Goal: Task Accomplishment & Management: Complete application form

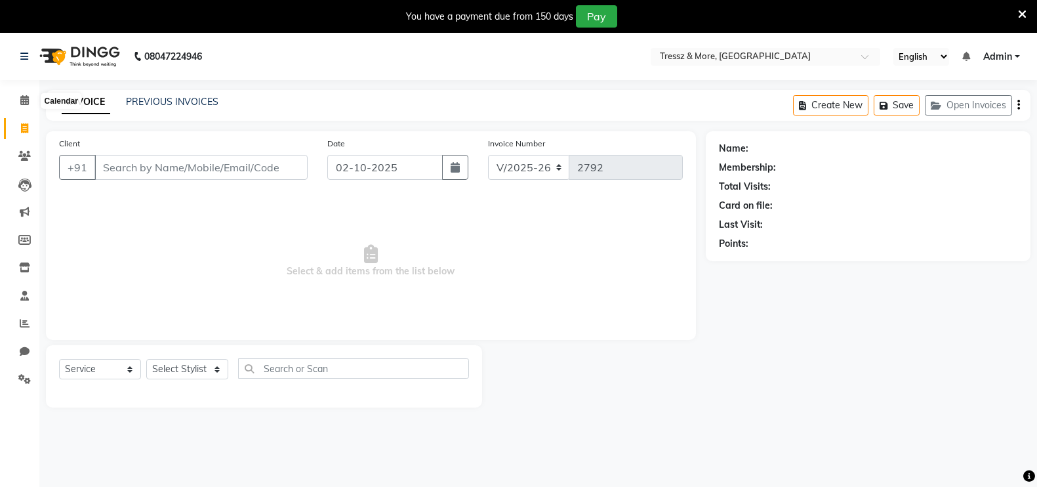
select select "3037"
select select "service"
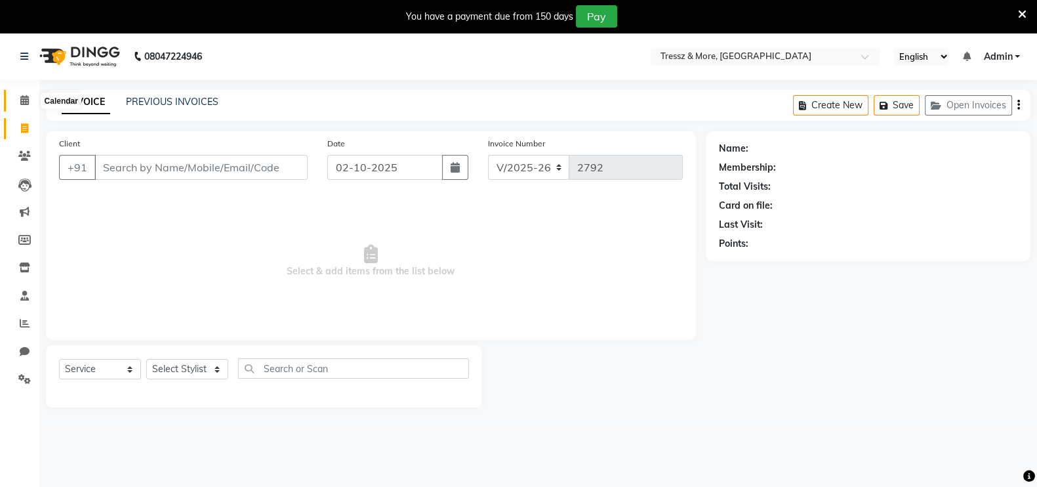
drag, startPoint x: 0, startPoint y: 0, endPoint x: 30, endPoint y: 104, distance: 108.3
click at [30, 104] on span at bounding box center [24, 100] width 23 height 15
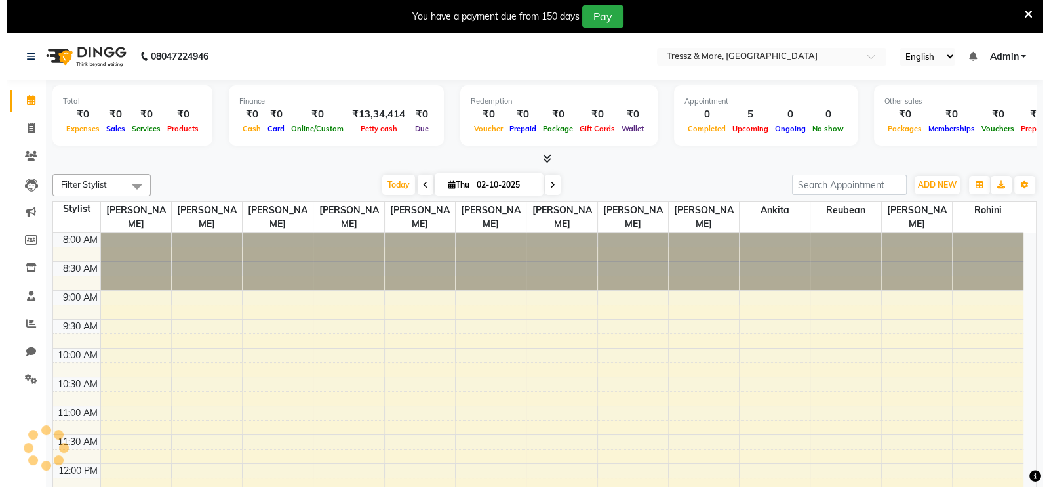
scroll to position [229, 0]
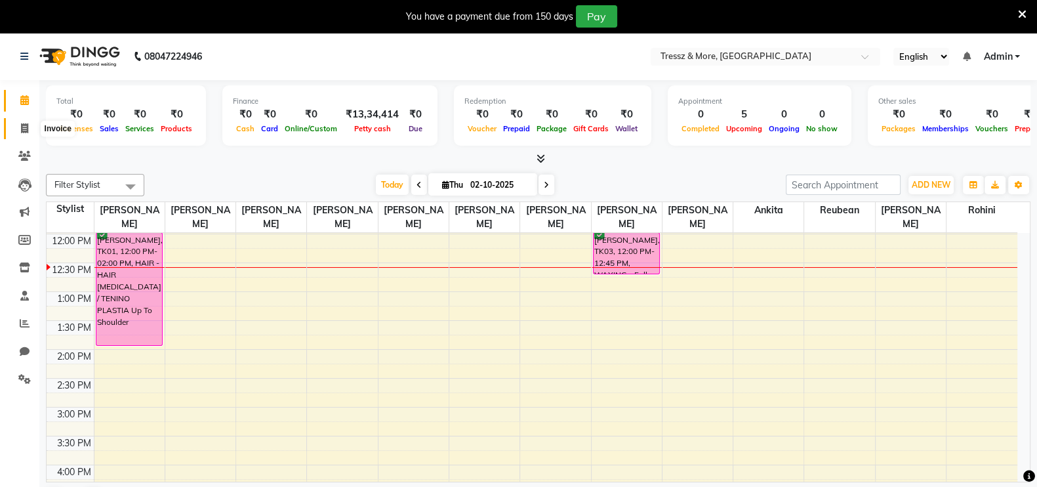
click at [26, 131] on icon at bounding box center [24, 128] width 7 height 10
select select "service"
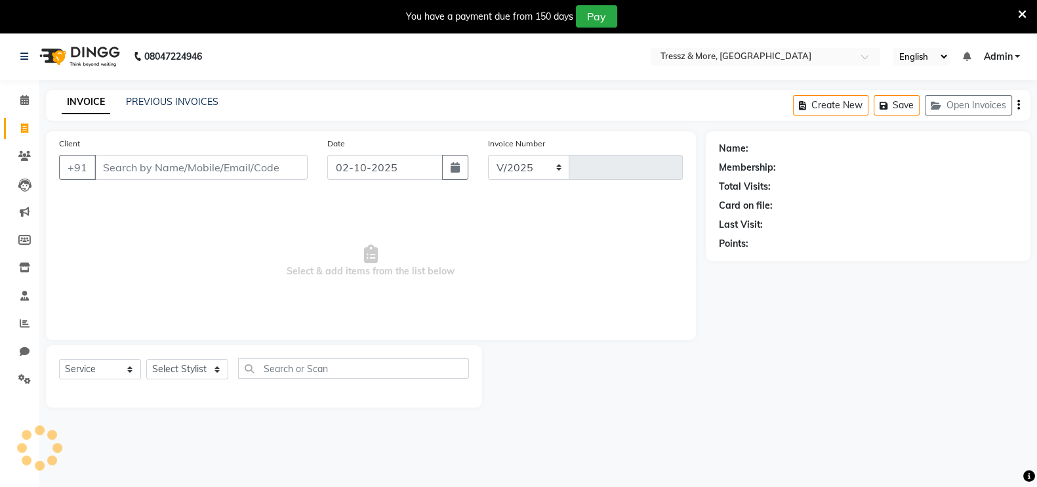
select select "3037"
type input "2792"
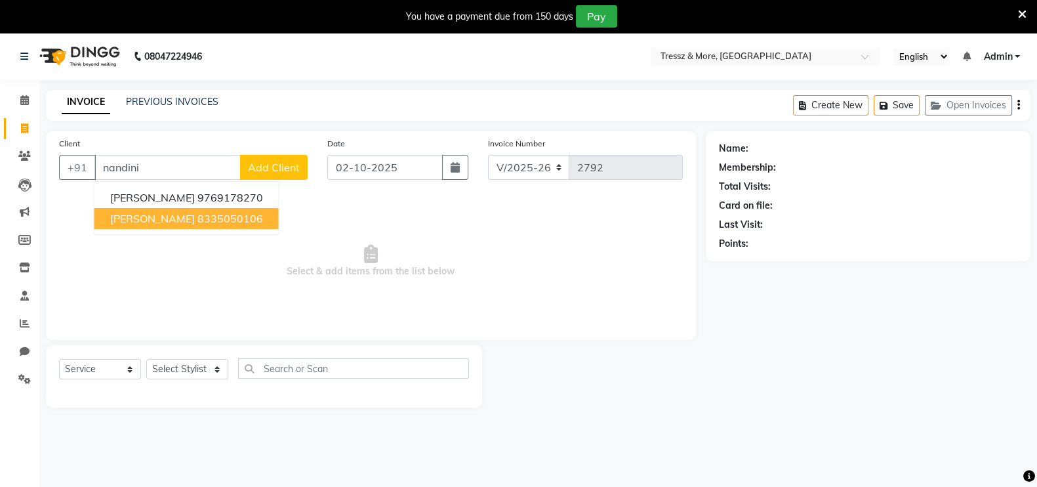
click at [241, 212] on ngb-highlight "8335050106" at bounding box center [230, 218] width 66 height 13
type input "8335050106"
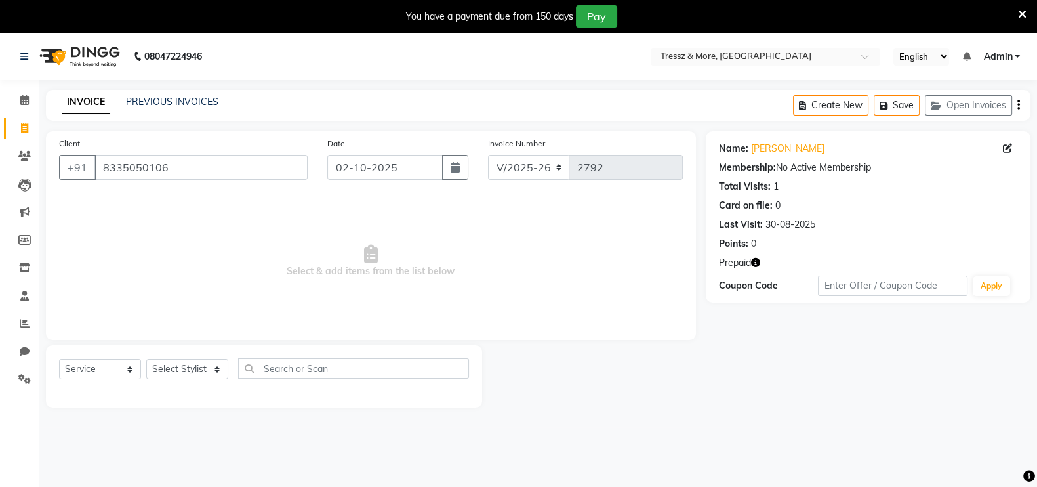
click at [758, 259] on icon "button" at bounding box center [755, 262] width 9 height 9
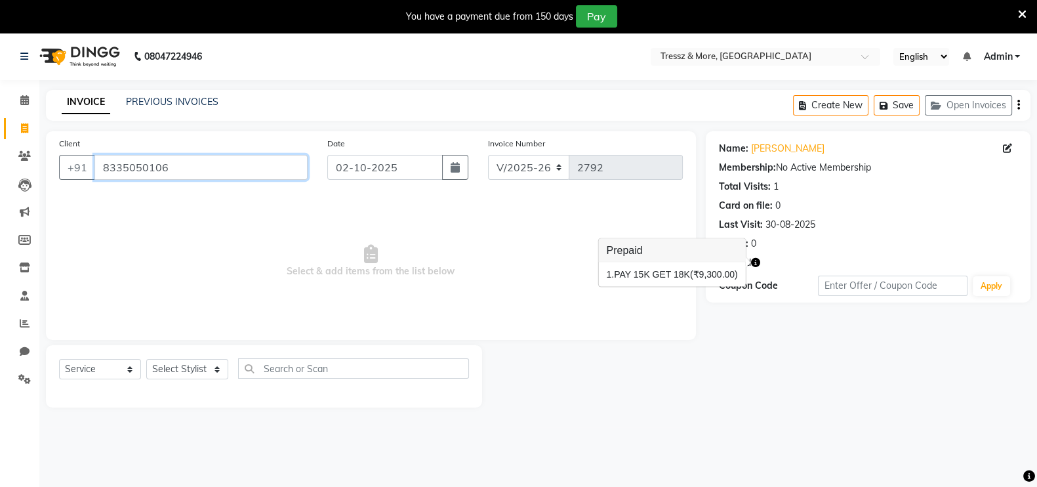
click at [150, 169] on input "8335050106" at bounding box center [200, 167] width 213 height 25
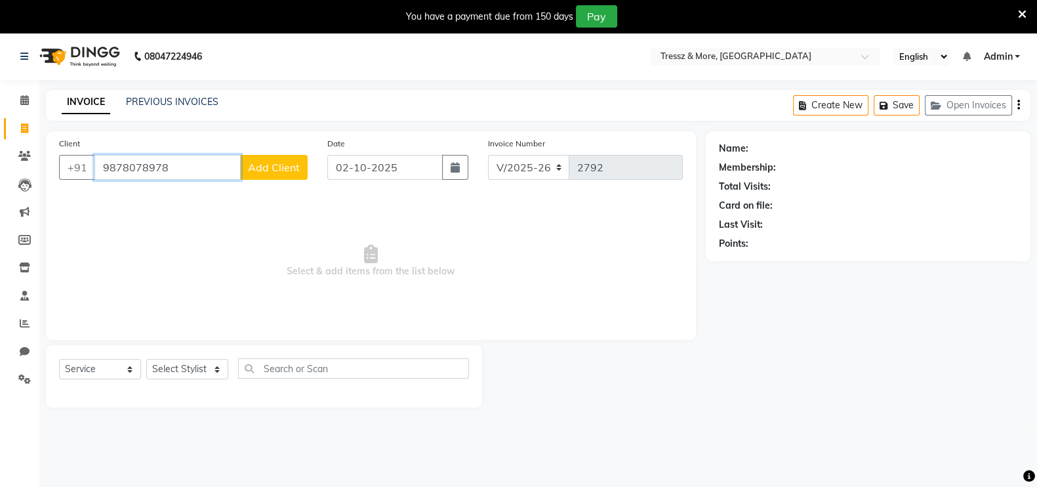
type input "9878078978"
click at [272, 169] on span "Add Client" at bounding box center [274, 167] width 52 height 13
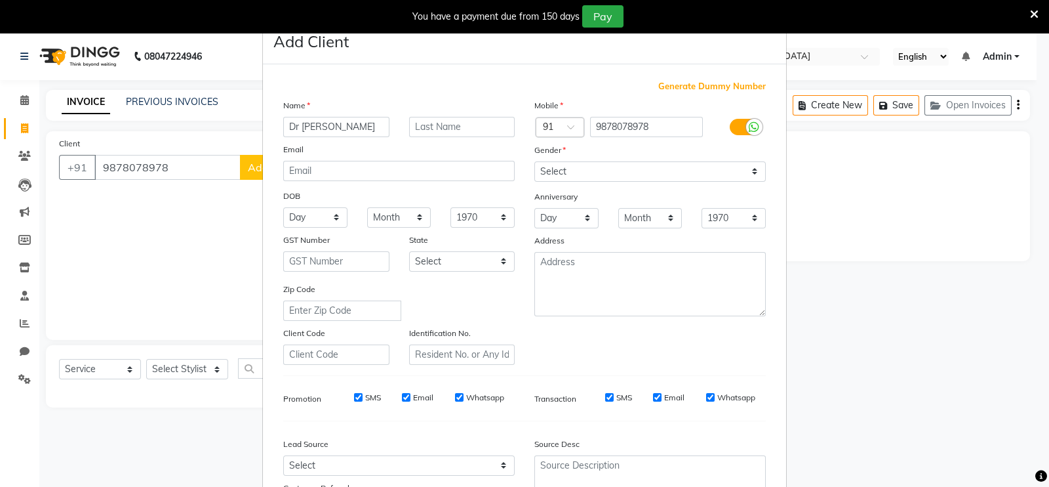
type input "Dr [PERSON_NAME]"
click at [708, 174] on select "Select [DEMOGRAPHIC_DATA] [DEMOGRAPHIC_DATA] Other Prefer Not To Say" at bounding box center [649, 171] width 231 height 20
select select "[DEMOGRAPHIC_DATA]"
click at [534, 162] on select "Select [DEMOGRAPHIC_DATA] [DEMOGRAPHIC_DATA] Other Prefer Not To Say" at bounding box center [649, 171] width 231 height 20
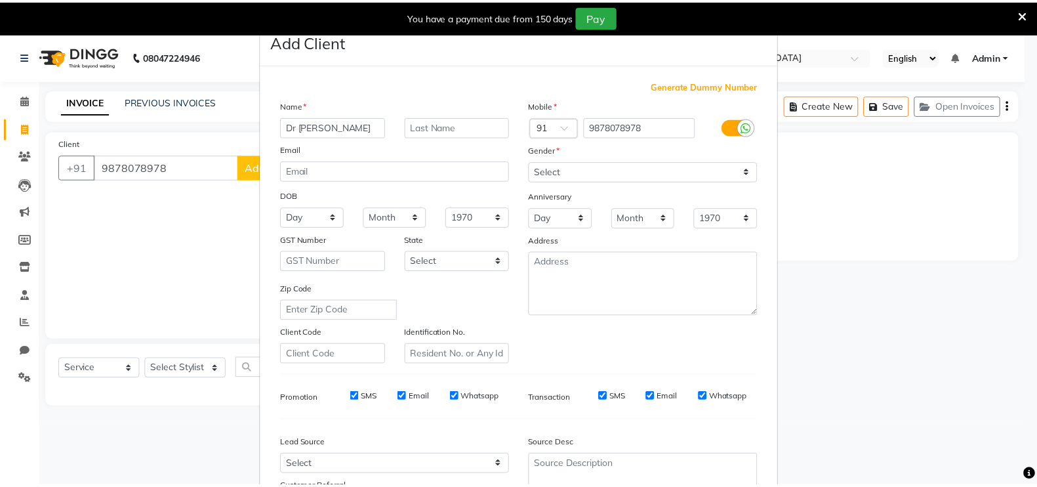
scroll to position [126, 0]
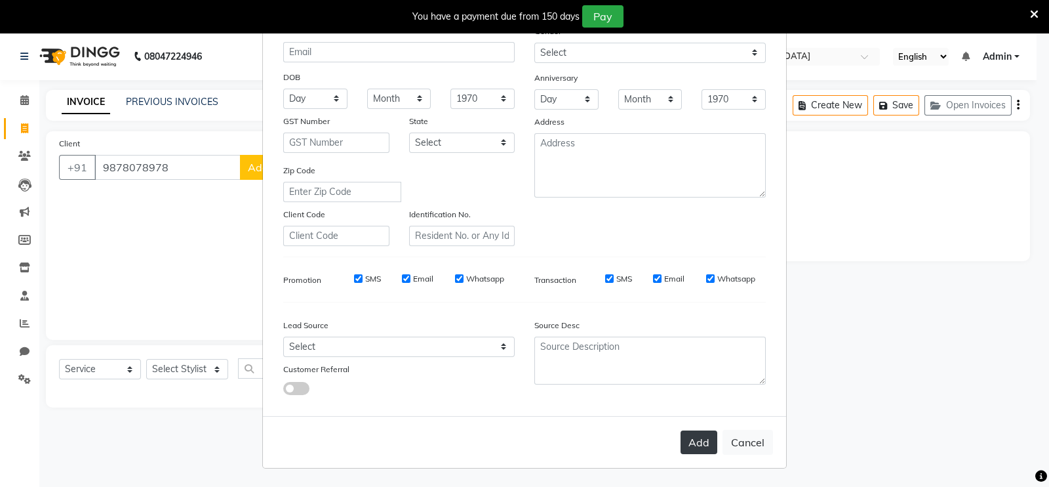
click at [692, 441] on button "Add" at bounding box center [699, 442] width 37 height 24
select select
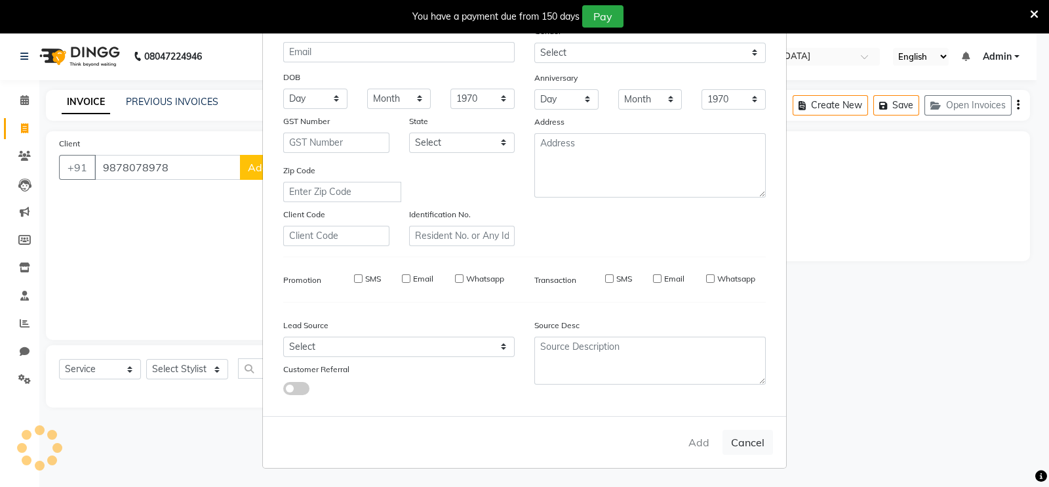
select select
checkbox input "false"
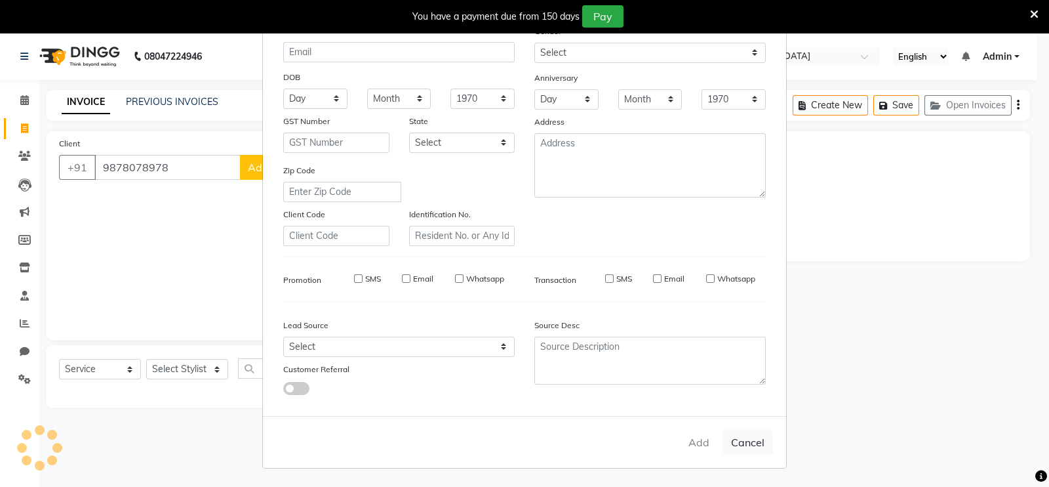
checkbox input "false"
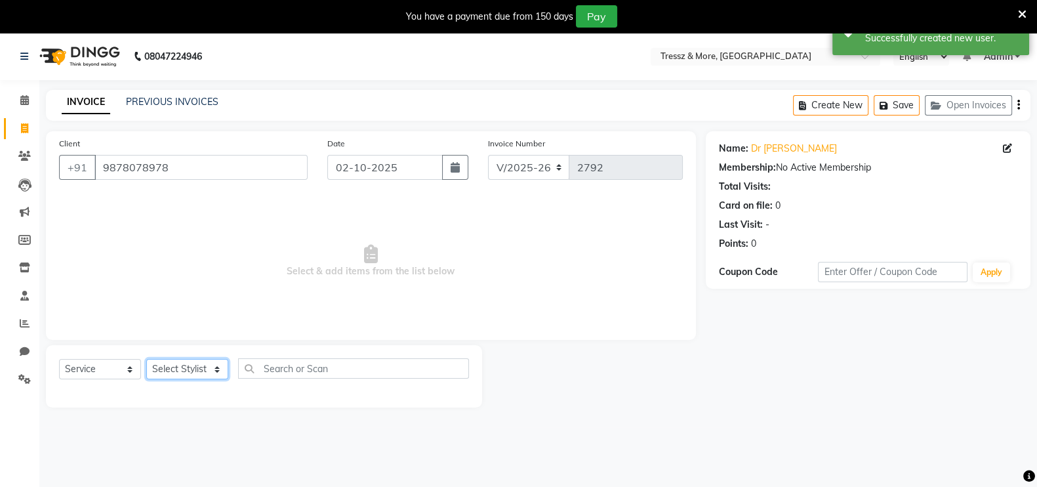
click at [191, 366] on select "Select Stylist [PERSON_NAME] Anas [PERSON_NAME] [PERSON_NAME] [PERSON_NAME] [PE…" at bounding box center [187, 369] width 82 height 20
select select "13464"
click at [146, 359] on select "Select Stylist [PERSON_NAME] Anas [PERSON_NAME] [PERSON_NAME] [PERSON_NAME] [PE…" at bounding box center [187, 369] width 82 height 20
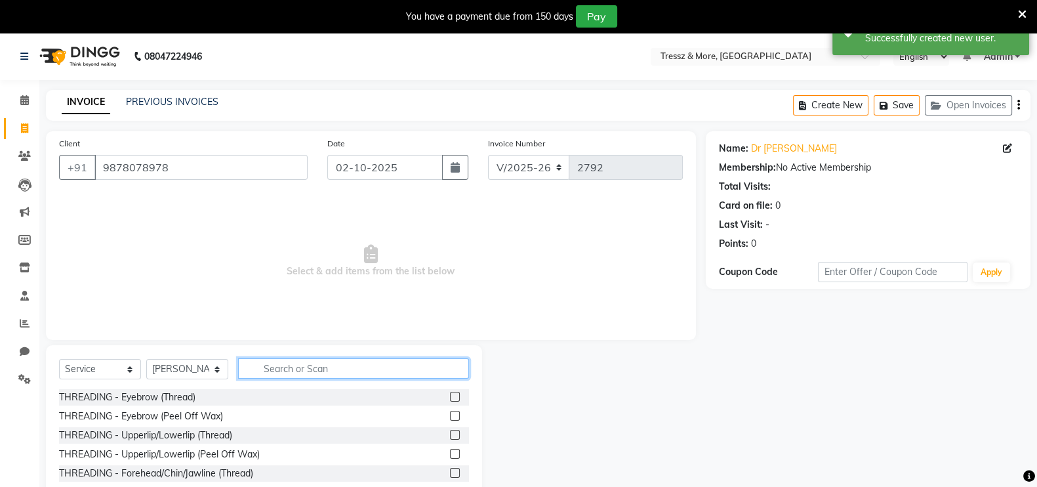
click at [358, 359] on input "text" at bounding box center [353, 368] width 231 height 20
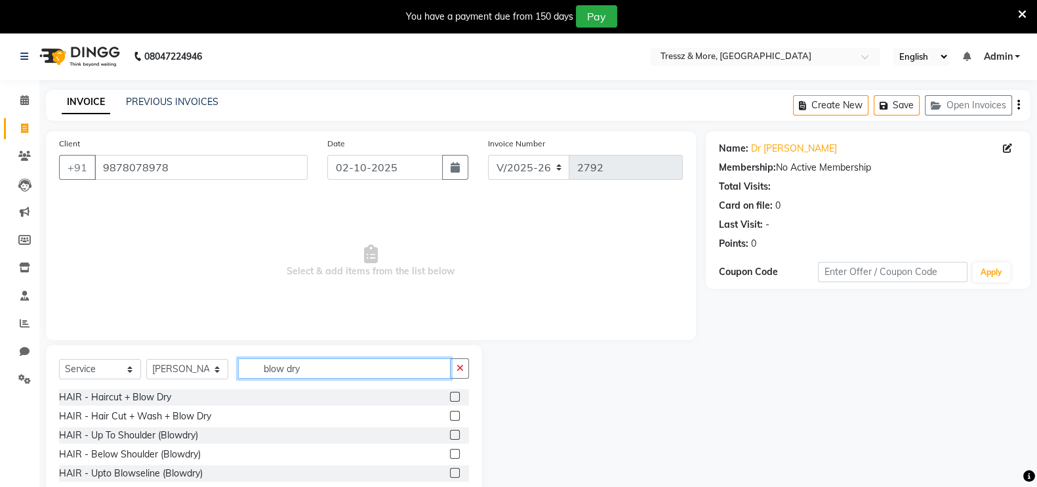
type input "blow dry"
click at [450, 457] on label at bounding box center [455, 453] width 10 height 10
click at [450, 457] on input "checkbox" at bounding box center [454, 454] width 9 height 9
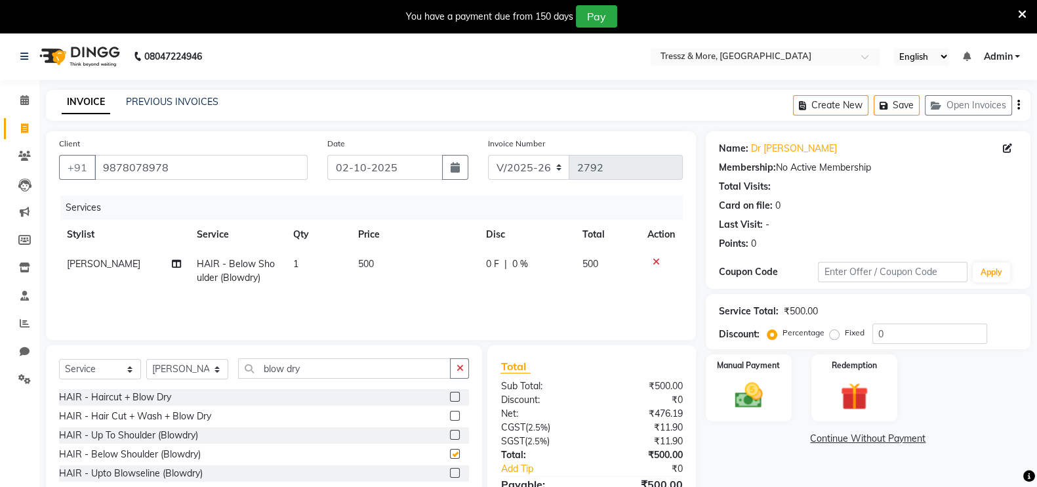
checkbox input "false"
click at [397, 285] on td "500" at bounding box center [414, 270] width 128 height 43
select select "13464"
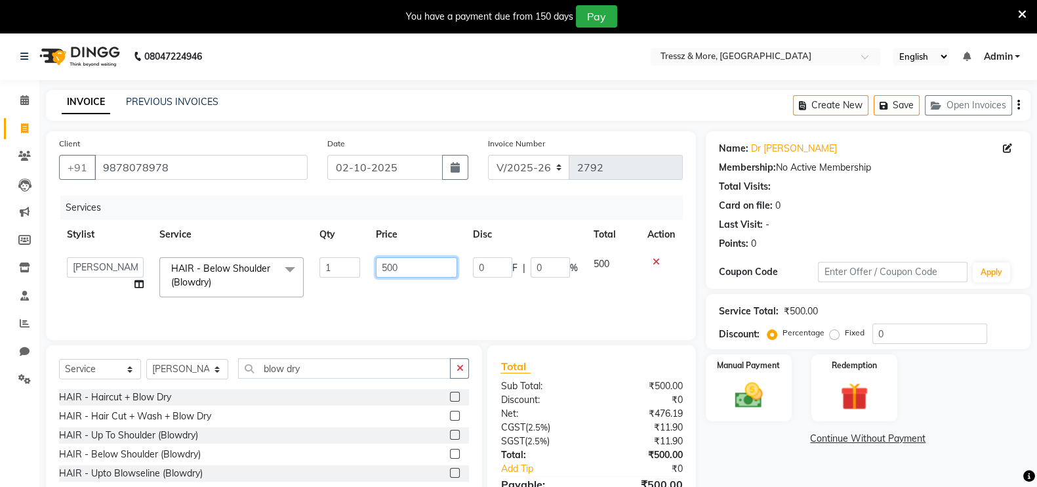
click at [399, 273] on input "500" at bounding box center [417, 267] width 82 height 20
type input "5"
type input "600"
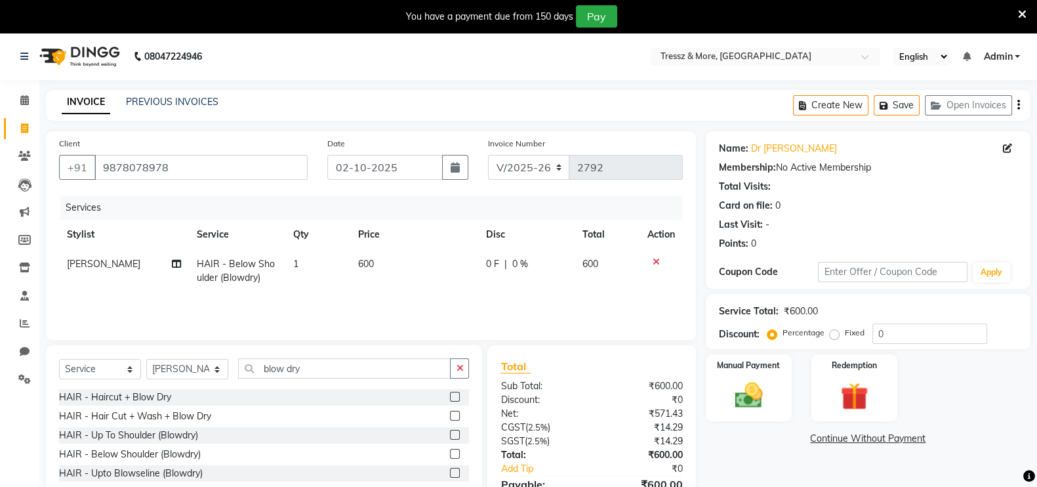
click at [403, 292] on td "600" at bounding box center [414, 270] width 128 height 43
select select "13464"
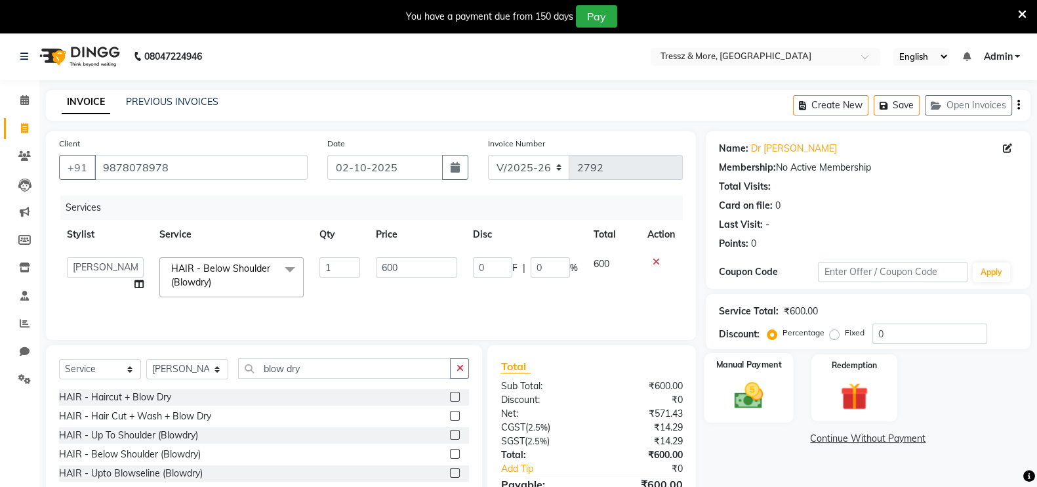
click at [751, 353] on div "Manual Payment" at bounding box center [749, 388] width 90 height 70
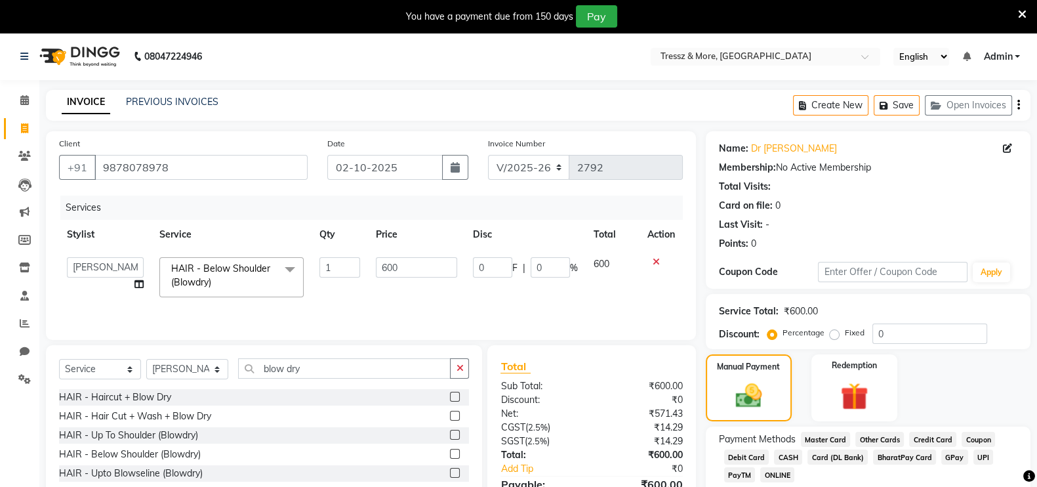
click at [785, 456] on span "CASH" at bounding box center [788, 456] width 28 height 15
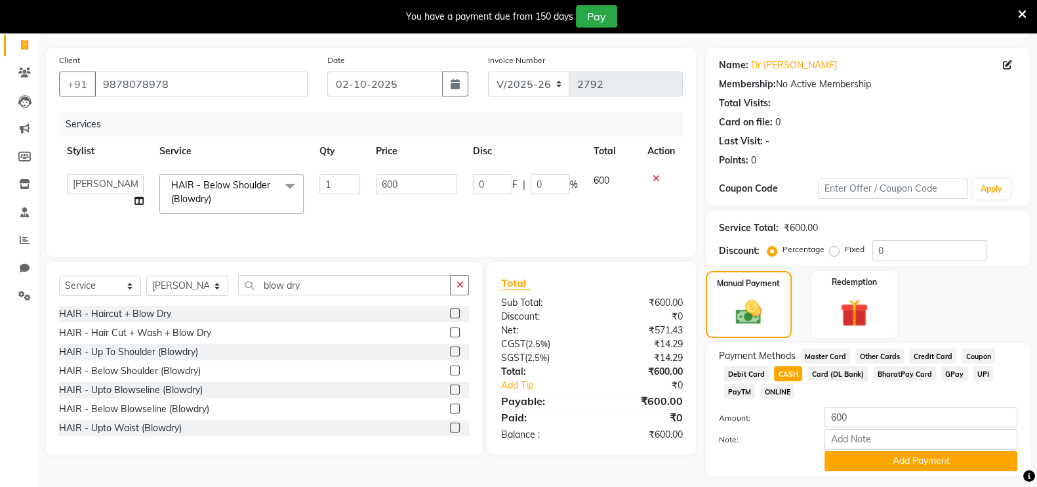
scroll to position [121, 0]
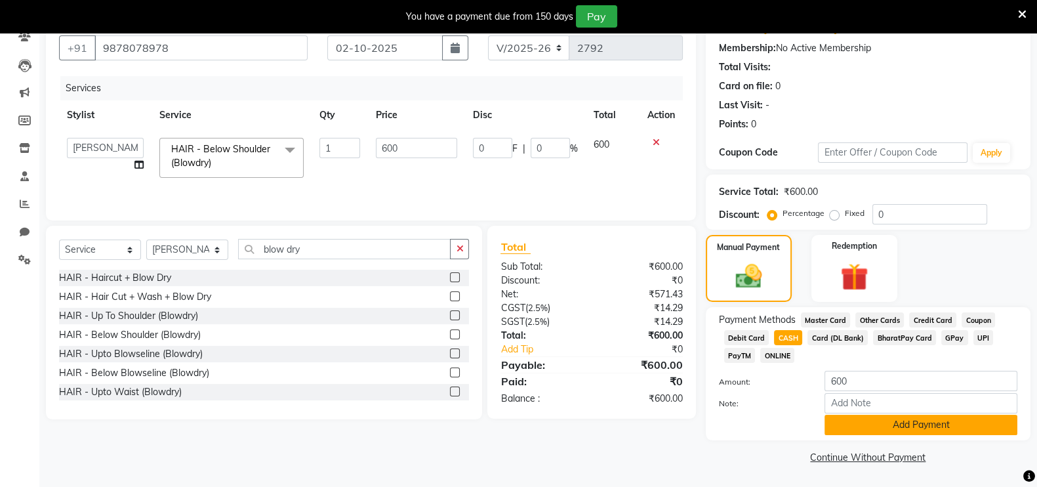
click at [952, 426] on button "Add Payment" at bounding box center [920, 424] width 193 height 20
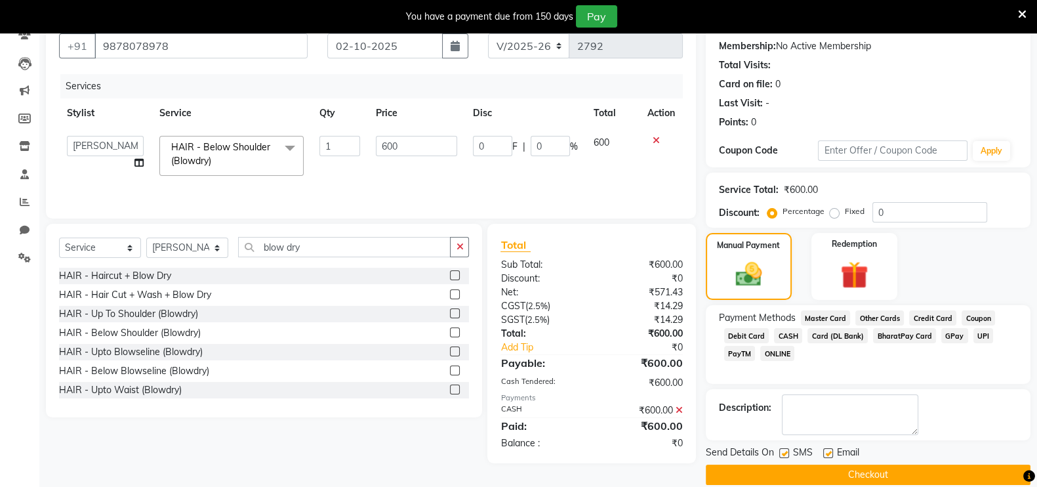
click at [941, 471] on button "Checkout" at bounding box center [868, 474] width 325 height 20
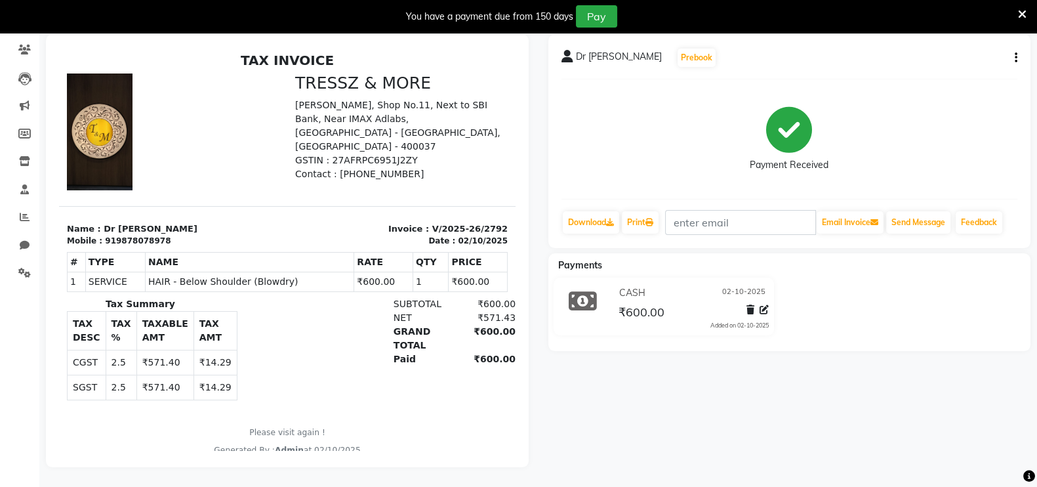
click at [1020, 12] on icon at bounding box center [1022, 15] width 9 height 12
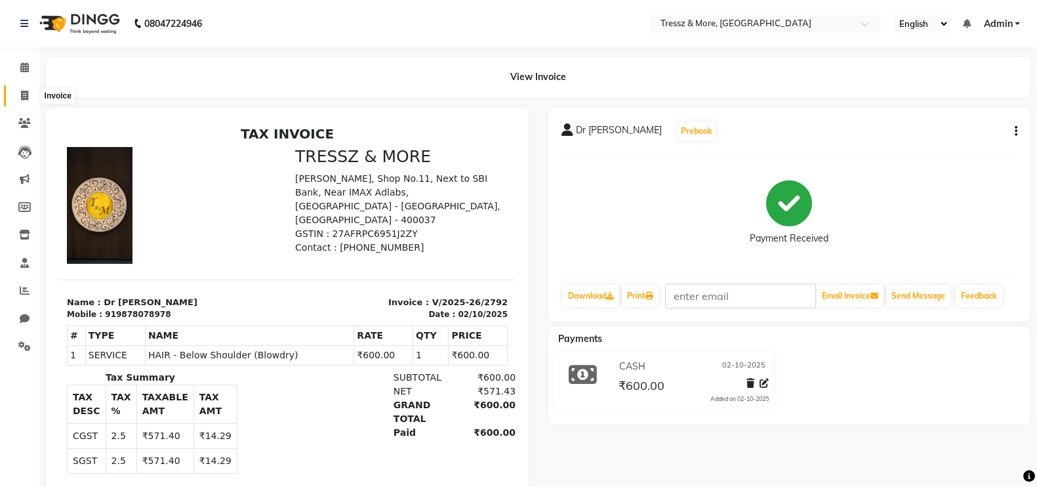
click at [19, 92] on span at bounding box center [24, 96] width 23 height 15
select select "service"
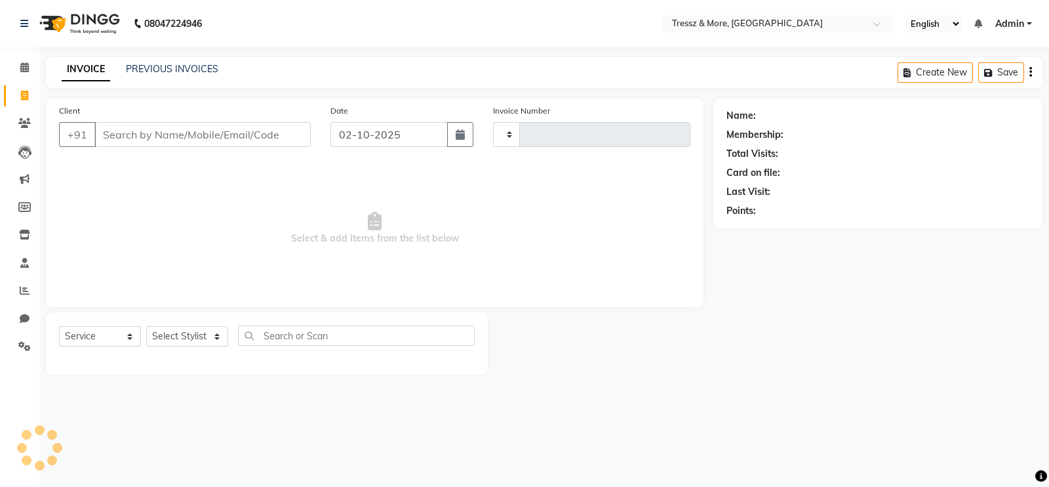
type input "2793"
select select "3037"
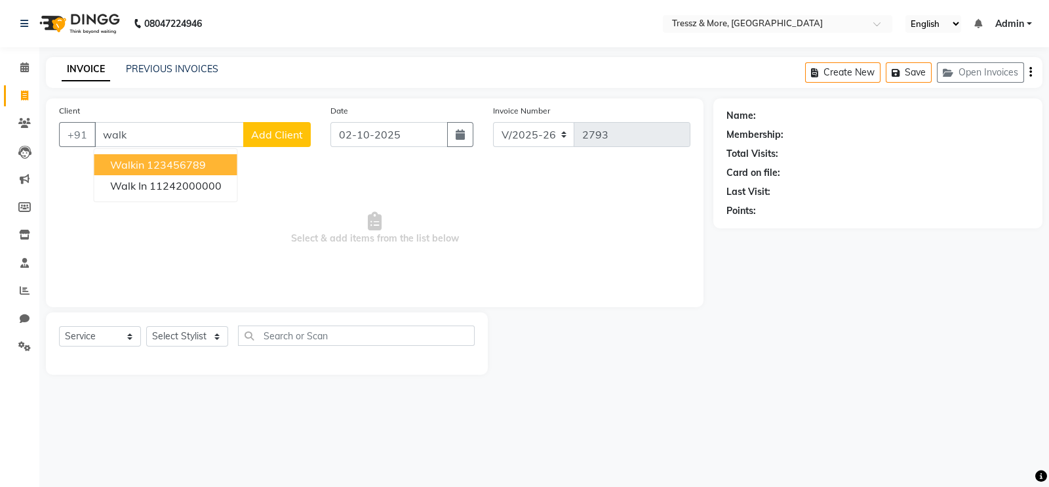
click at [205, 165] on ngb-highlight "123456789" at bounding box center [176, 164] width 59 height 13
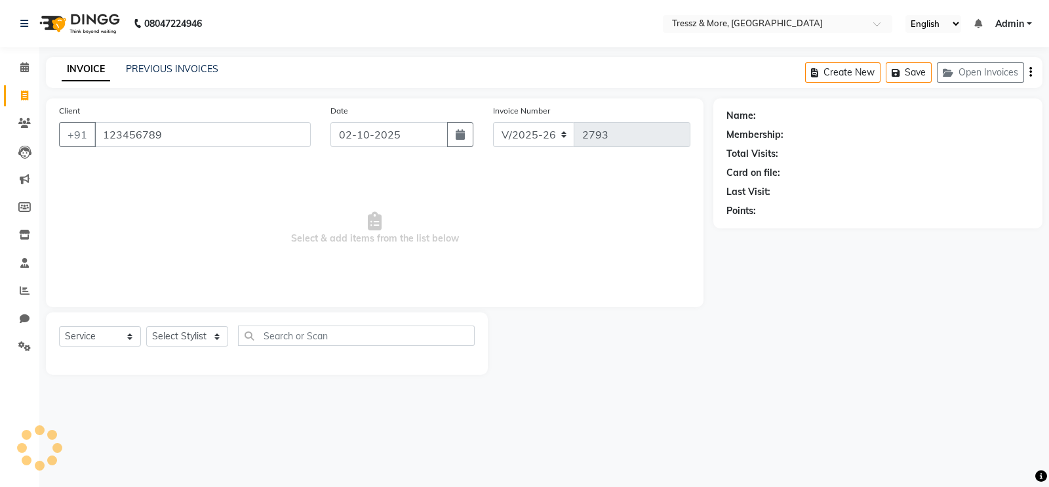
type input "123456789"
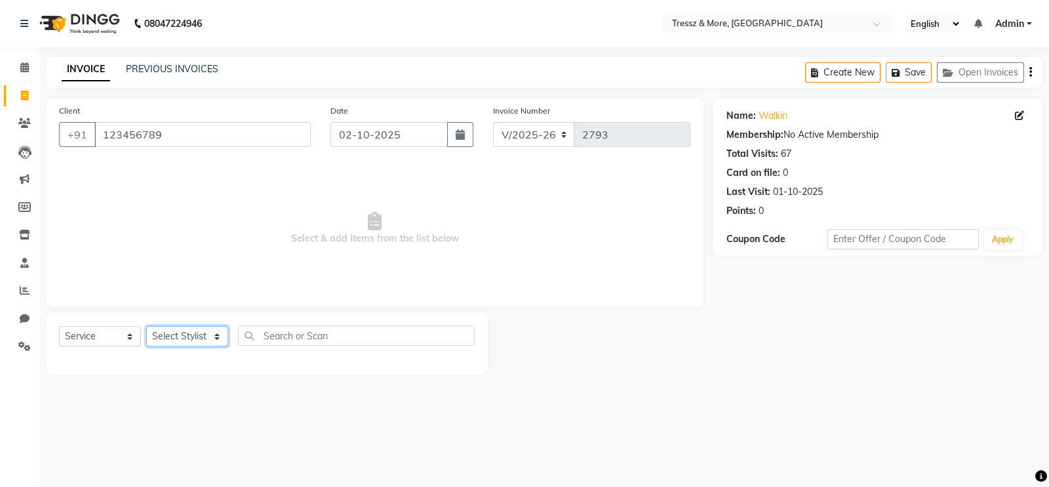
click at [174, 330] on select "Select Stylist [PERSON_NAME] Anas [PERSON_NAME] [PERSON_NAME] [PERSON_NAME] [PE…" at bounding box center [187, 336] width 82 height 20
select select "13465"
click at [146, 327] on select "Select Stylist [PERSON_NAME] Anas [PERSON_NAME] [PERSON_NAME] [PERSON_NAME] [PE…" at bounding box center [187, 336] width 82 height 20
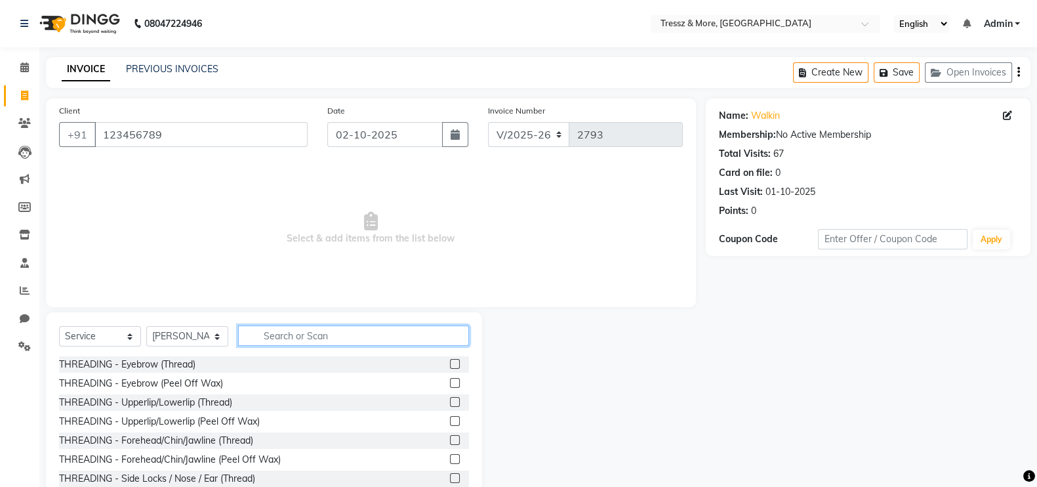
click at [300, 337] on input "text" at bounding box center [353, 335] width 231 height 20
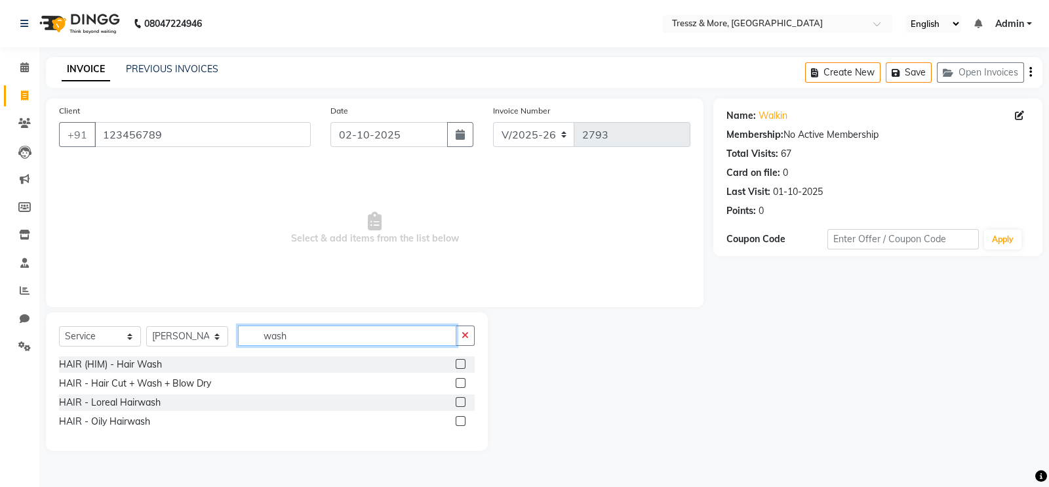
type input "wash"
click at [466, 401] on div at bounding box center [465, 402] width 19 height 16
click at [463, 405] on label at bounding box center [461, 402] width 10 height 10
click at [463, 405] on input "checkbox" at bounding box center [460, 402] width 9 height 9
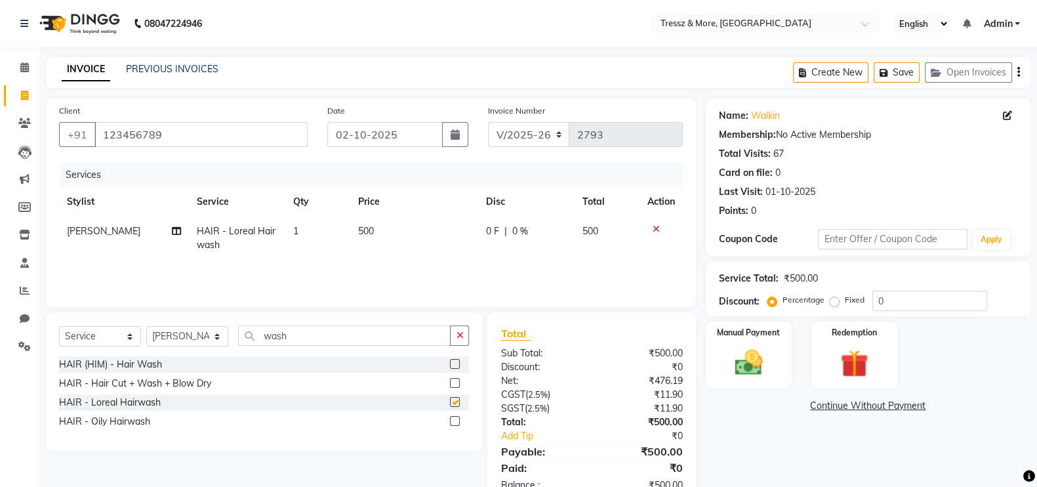
checkbox input "false"
click at [380, 234] on td "500" at bounding box center [414, 237] width 128 height 43
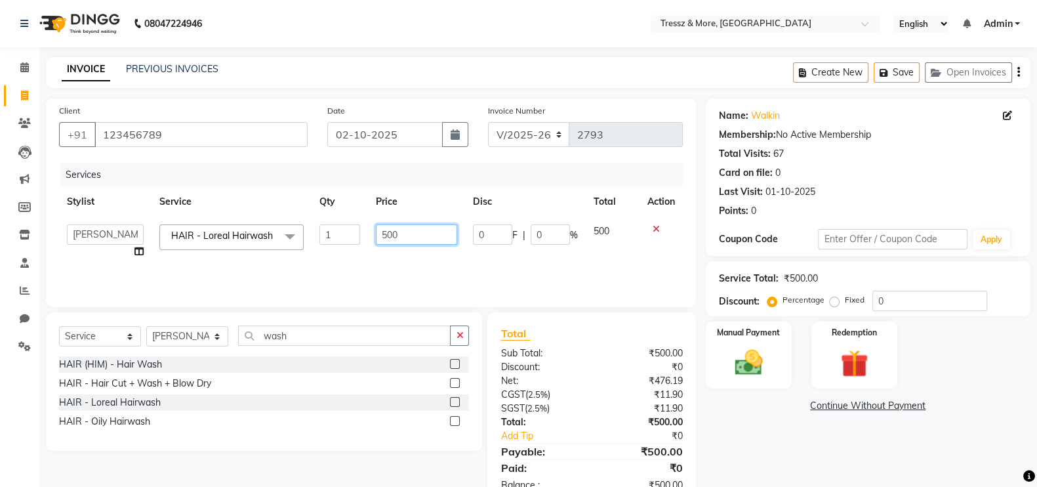
click at [382, 234] on input "500" at bounding box center [417, 234] width 82 height 20
type input "1000"
click at [386, 254] on td "1000" at bounding box center [417, 241] width 98 height 50
click at [759, 337] on label "Manual Payment" at bounding box center [748, 331] width 66 height 12
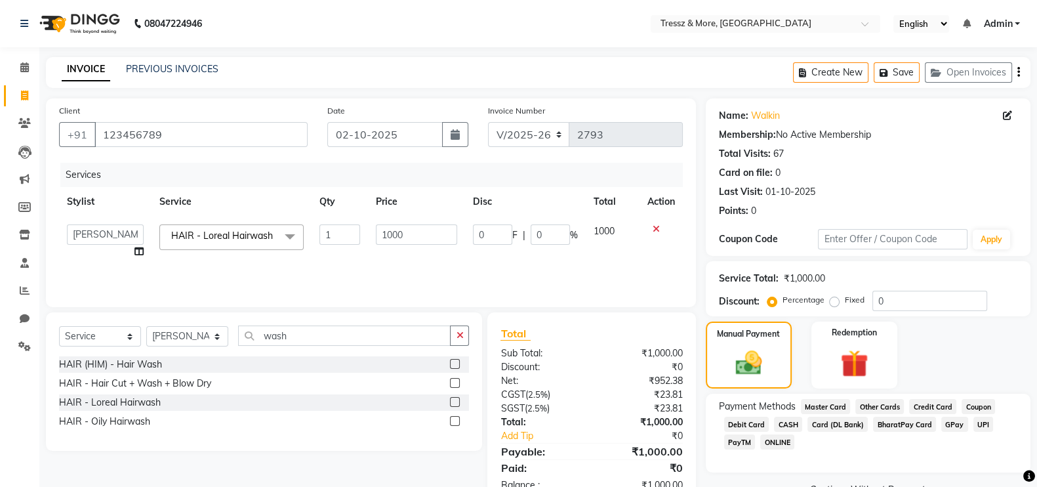
click at [783, 422] on span "CASH" at bounding box center [788, 423] width 28 height 15
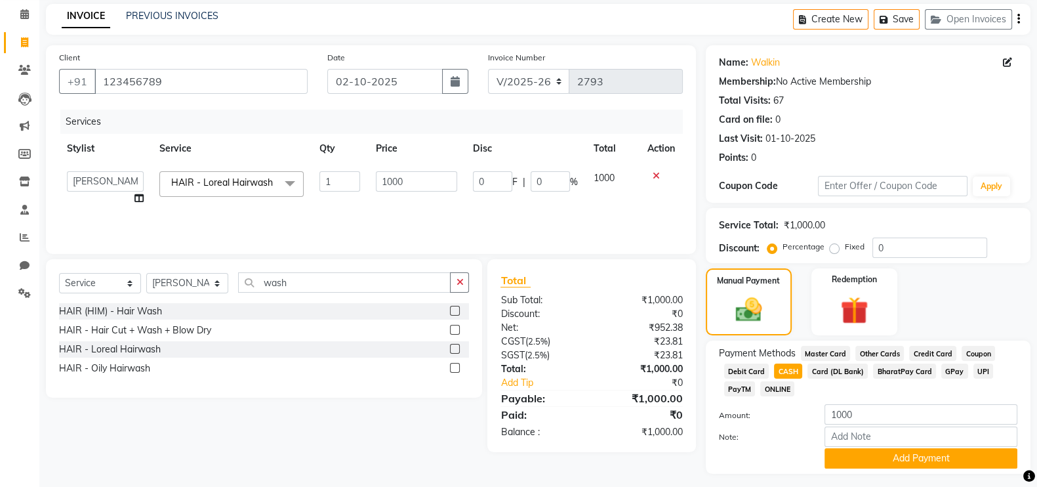
scroll to position [89, 0]
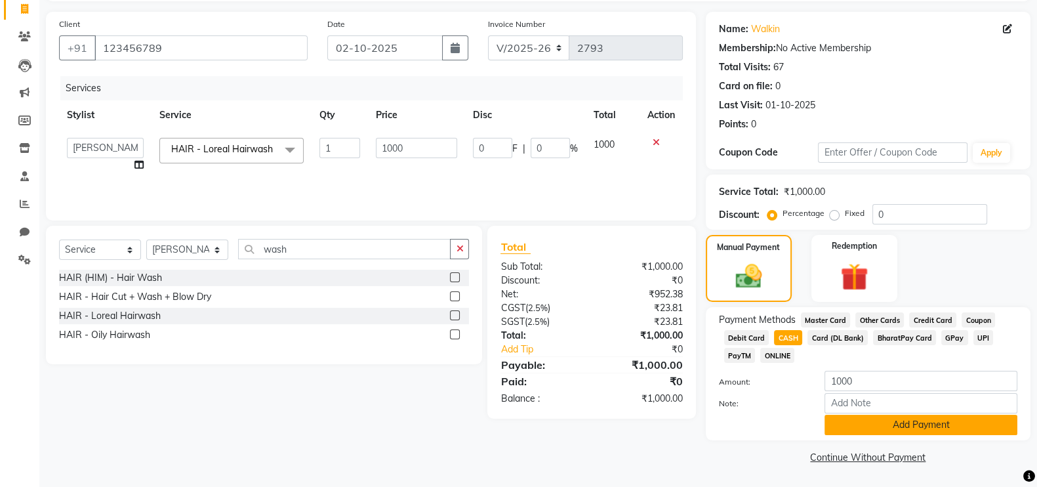
click at [955, 418] on button "Add Payment" at bounding box center [920, 424] width 193 height 20
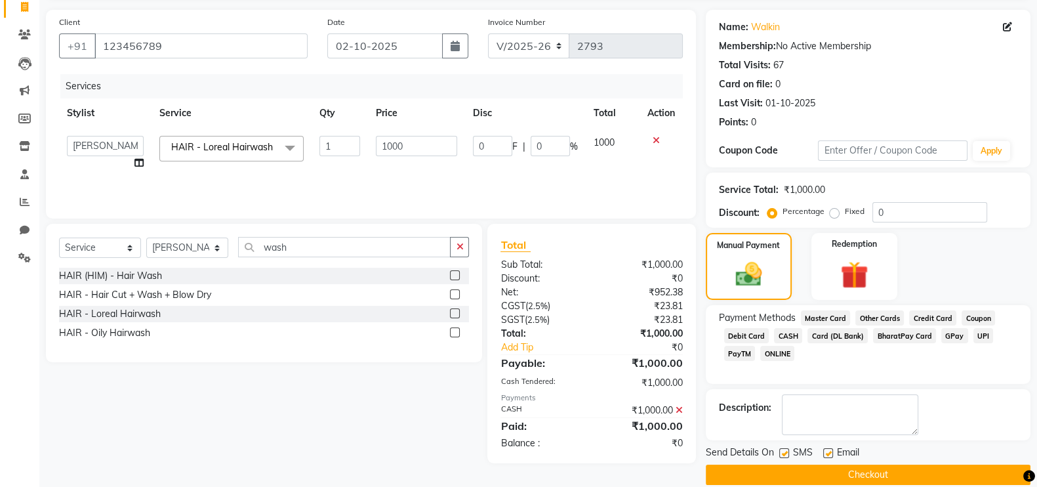
click at [911, 460] on div "Send Details On SMS Email" at bounding box center [868, 453] width 325 height 16
click at [679, 414] on icon at bounding box center [678, 409] width 7 height 9
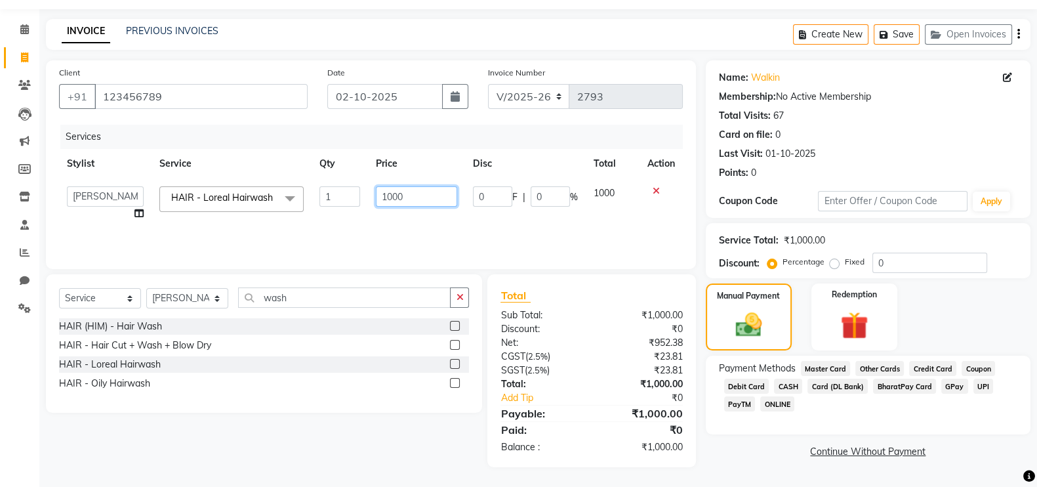
click at [381, 201] on input "1000" at bounding box center [417, 196] width 82 height 20
click at [397, 195] on input "1000" at bounding box center [417, 196] width 82 height 20
type input "1470"
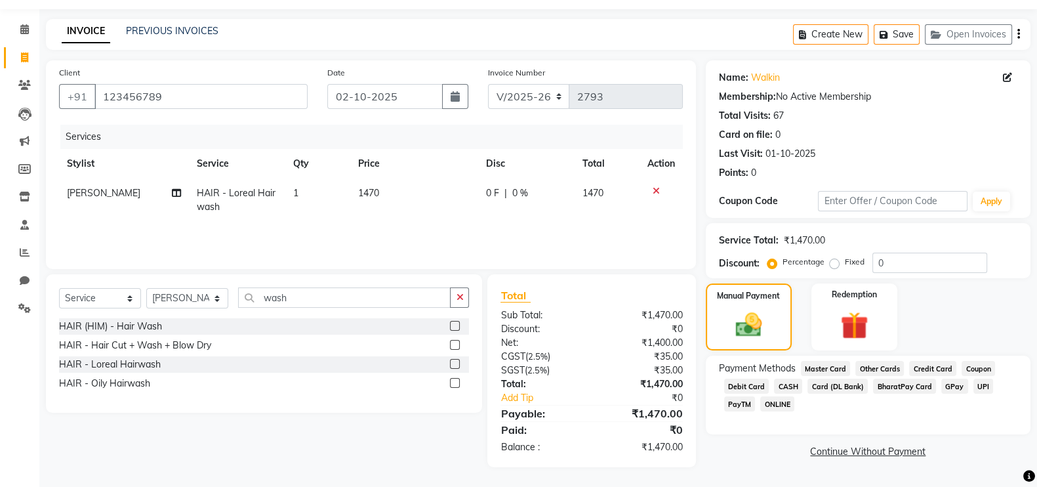
click at [404, 212] on td "1470" at bounding box center [414, 199] width 128 height 43
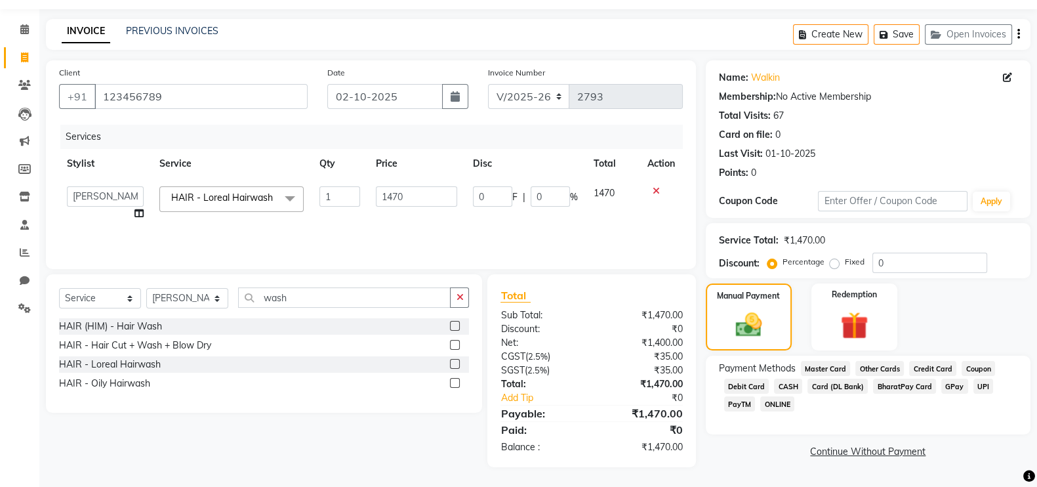
click at [786, 384] on span "CASH" at bounding box center [788, 385] width 28 height 15
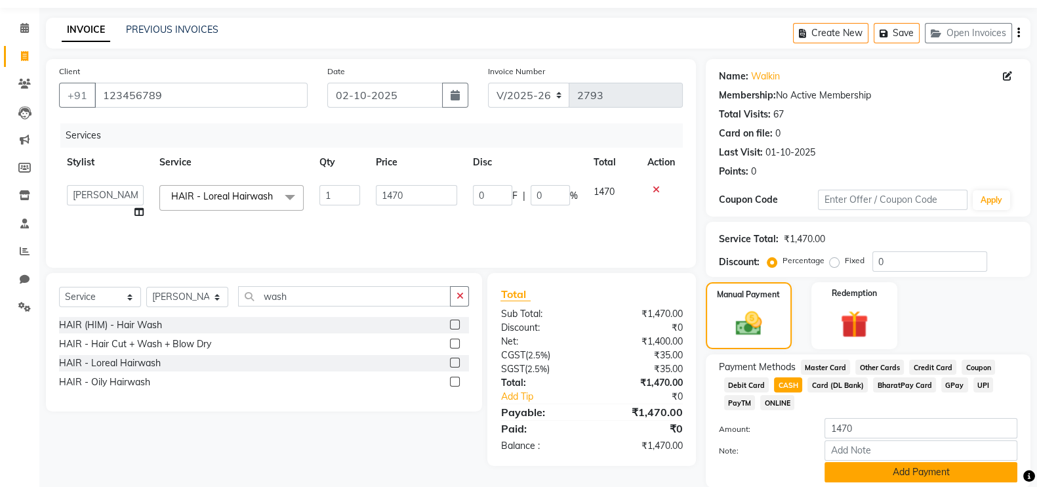
click at [917, 470] on button "Add Payment" at bounding box center [920, 472] width 193 height 20
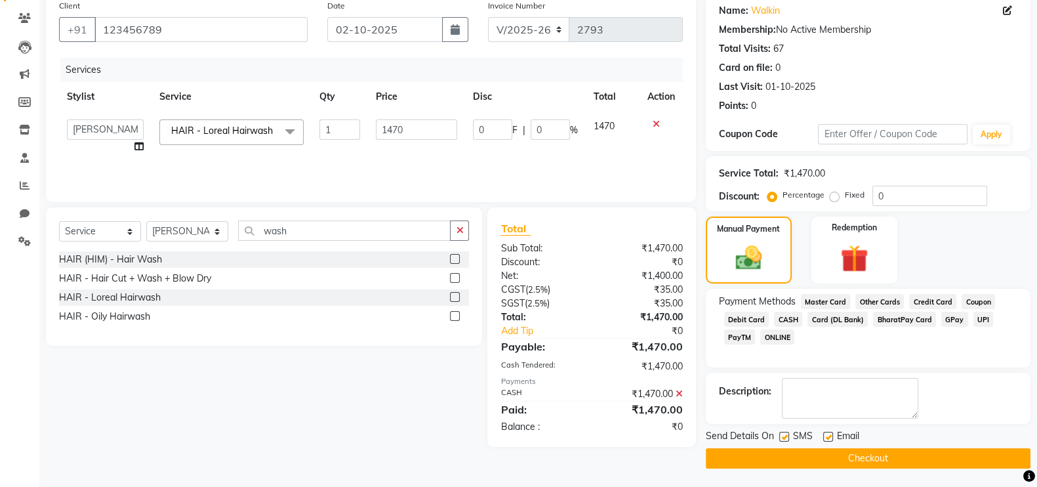
scroll to position [106, 0]
click at [875, 456] on button "Checkout" at bounding box center [868, 457] width 325 height 20
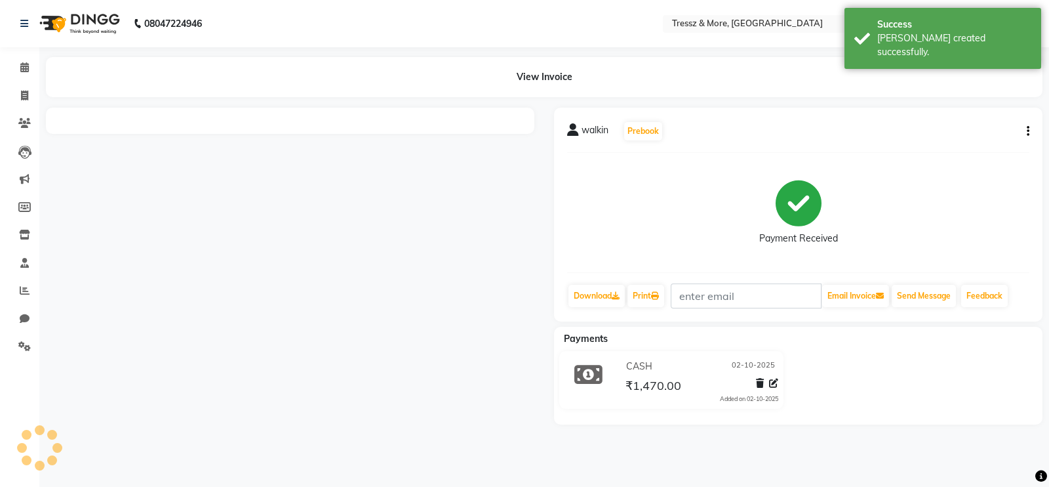
click at [3, 77] on li "Calendar" at bounding box center [19, 68] width 39 height 28
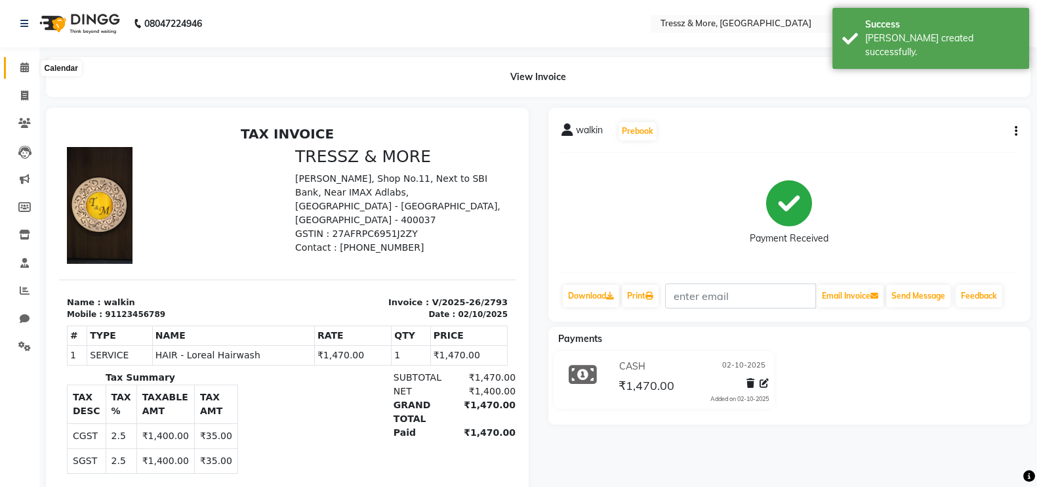
click at [19, 73] on span at bounding box center [24, 67] width 23 height 15
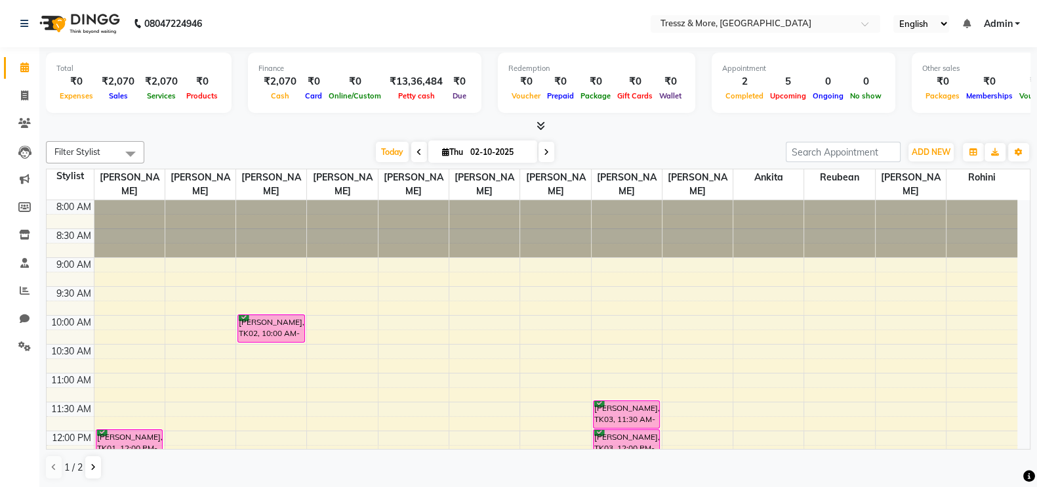
scroll to position [1, 0]
click at [19, 94] on span at bounding box center [24, 95] width 23 height 15
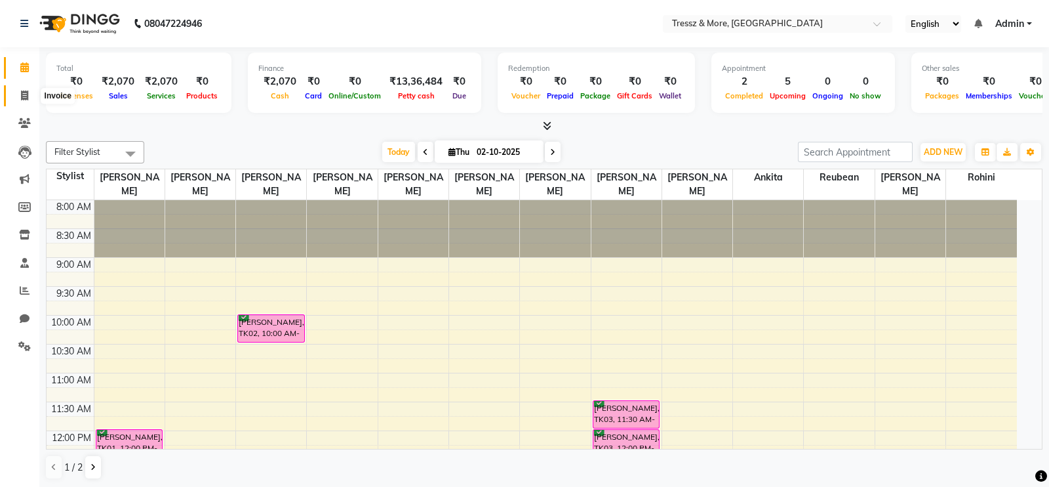
select select "service"
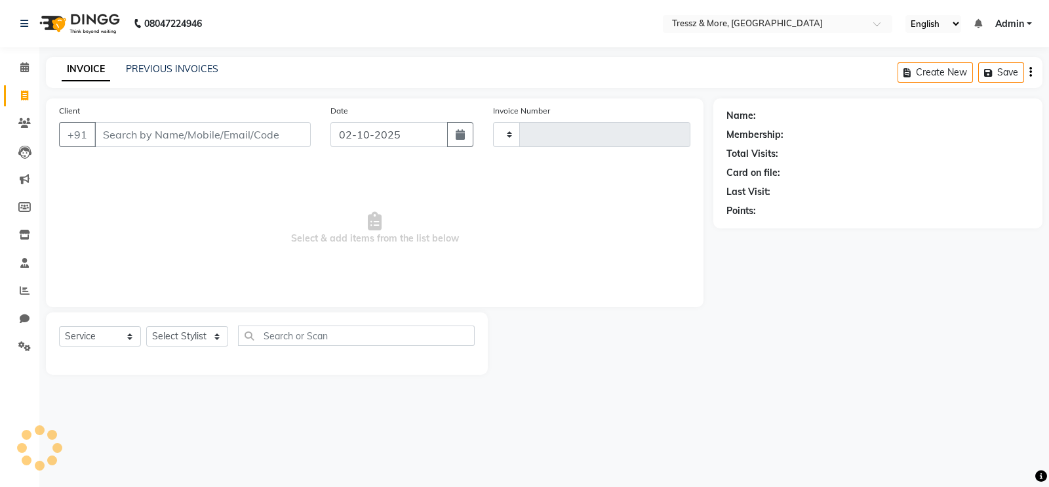
type input "2794"
select select "3037"
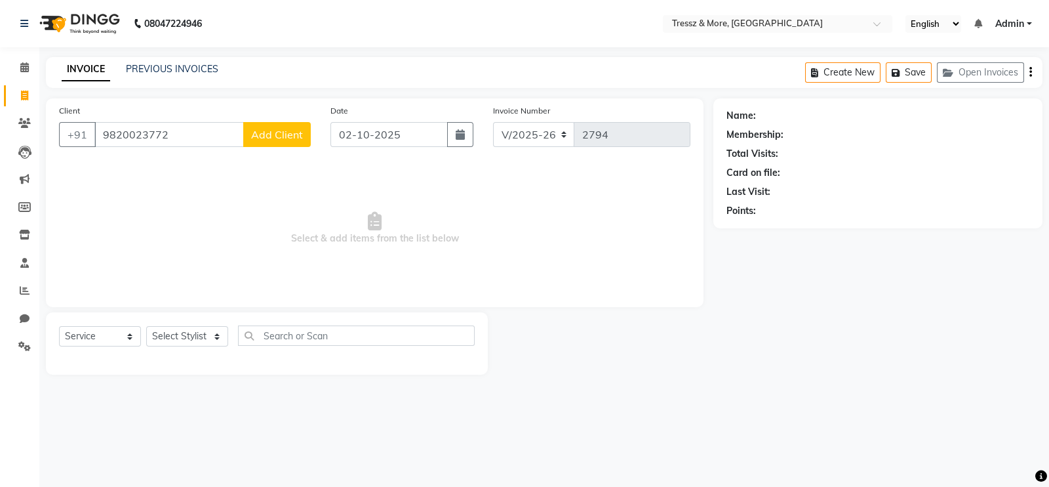
type input "9820023772"
click at [288, 134] on span "Add Client" at bounding box center [277, 134] width 52 height 13
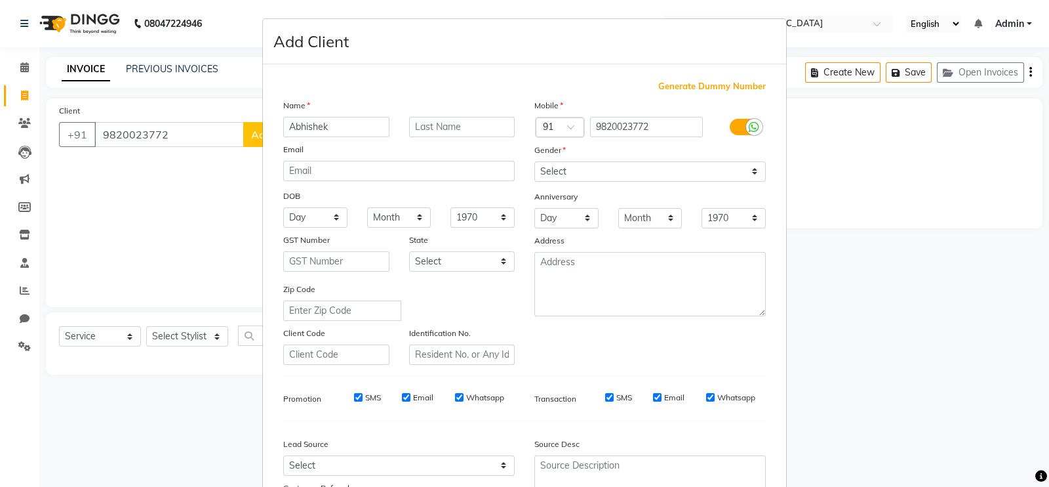
type input "Abhishek"
click at [419, 123] on input "text" at bounding box center [462, 127] width 106 height 20
type input "."
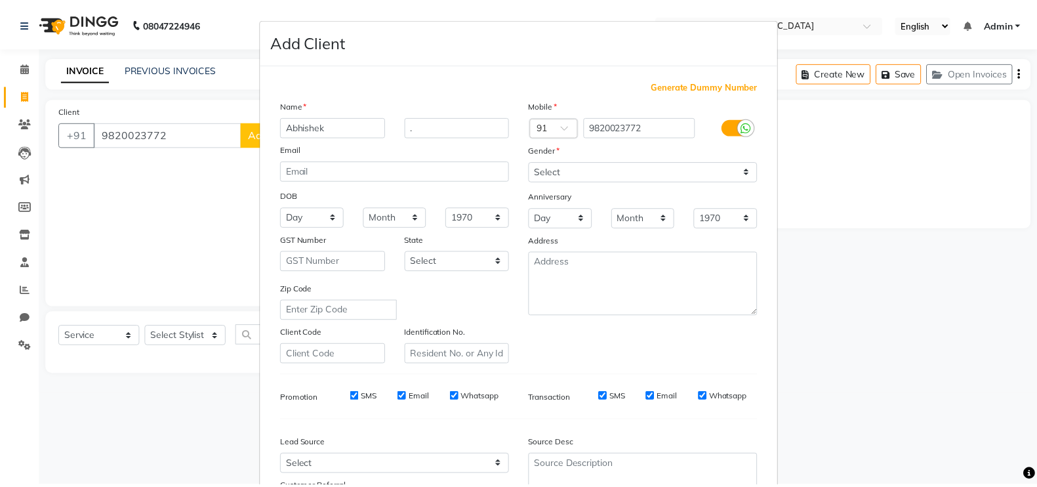
scroll to position [126, 0]
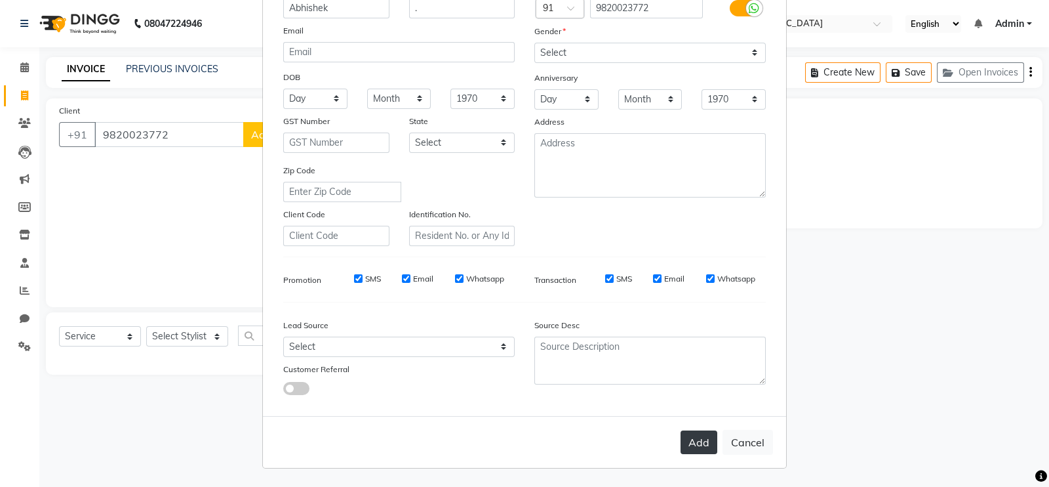
click at [685, 439] on button "Add" at bounding box center [699, 442] width 37 height 24
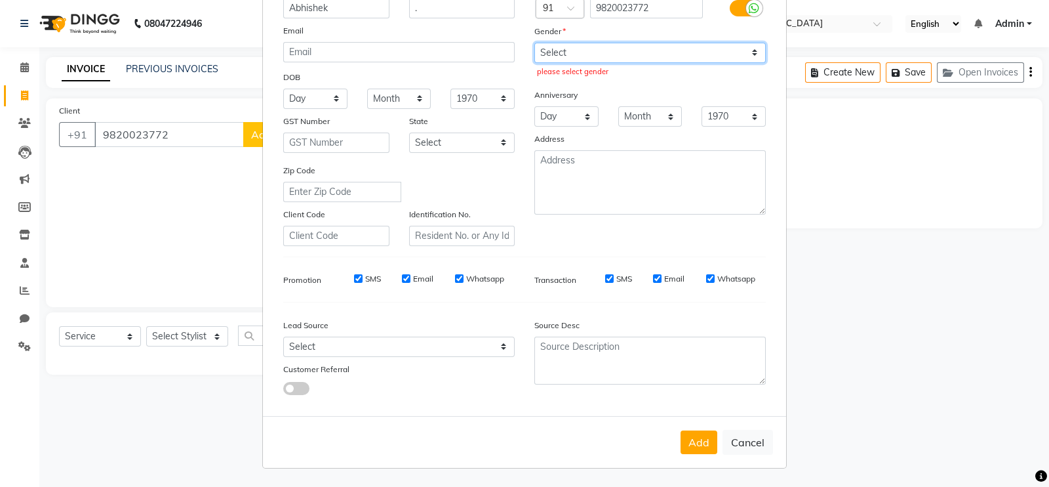
click at [573, 46] on select "Select [DEMOGRAPHIC_DATA] [DEMOGRAPHIC_DATA] Other Prefer Not To Say" at bounding box center [649, 53] width 231 height 20
select select "[DEMOGRAPHIC_DATA]"
click at [534, 43] on select "Select [DEMOGRAPHIC_DATA] [DEMOGRAPHIC_DATA] Other Prefer Not To Say" at bounding box center [649, 53] width 231 height 20
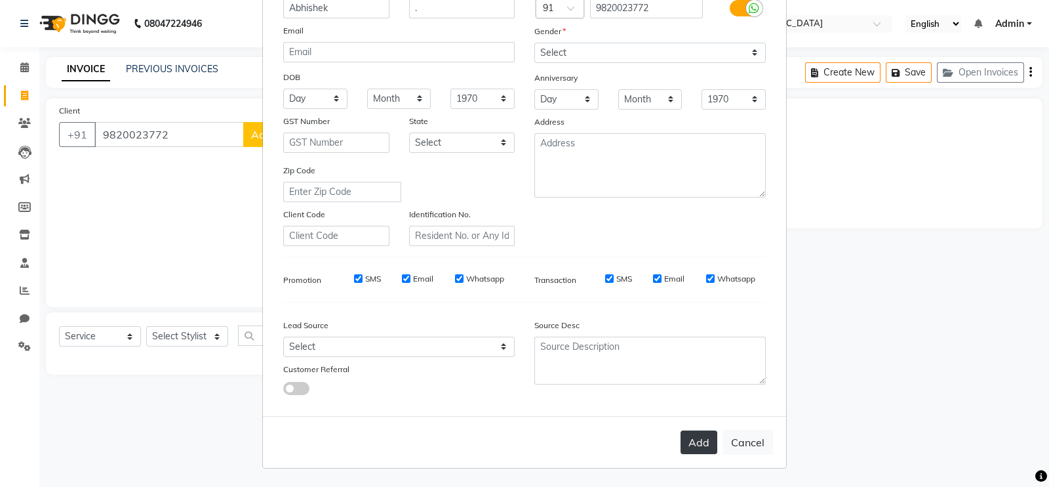
click at [681, 438] on button "Add" at bounding box center [699, 442] width 37 height 24
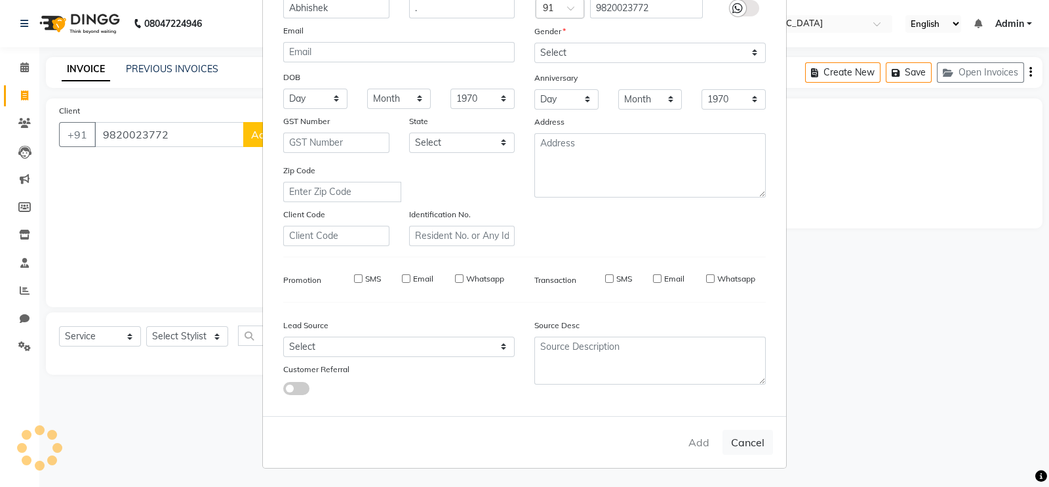
select select
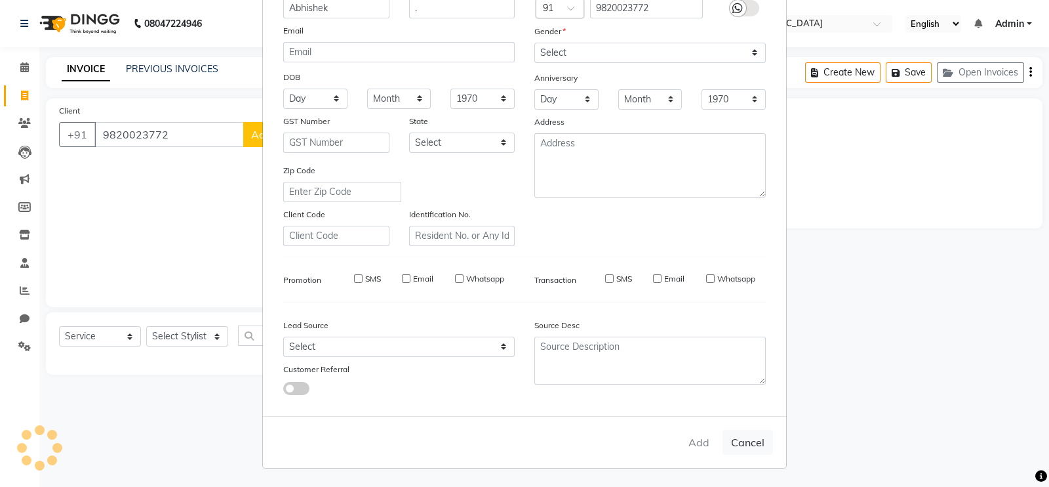
select select
checkbox input "false"
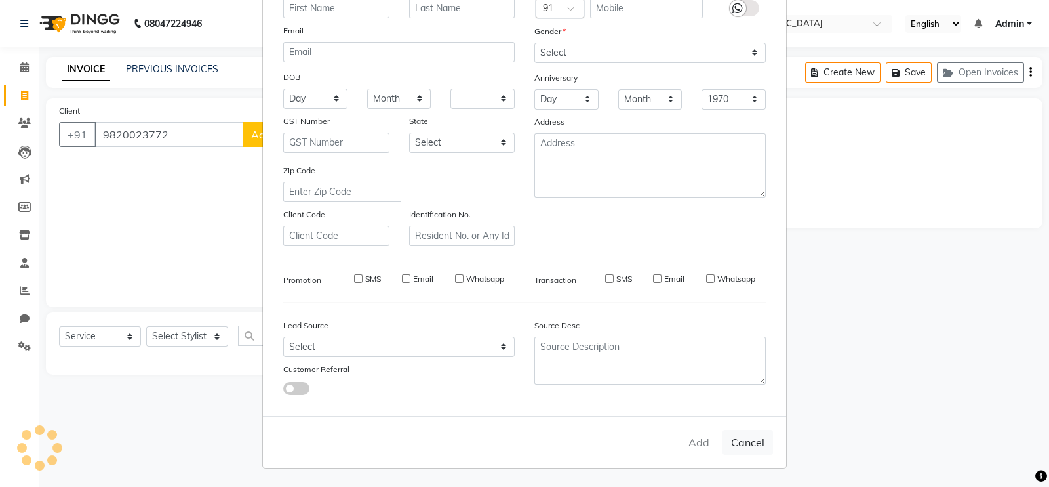
checkbox input "false"
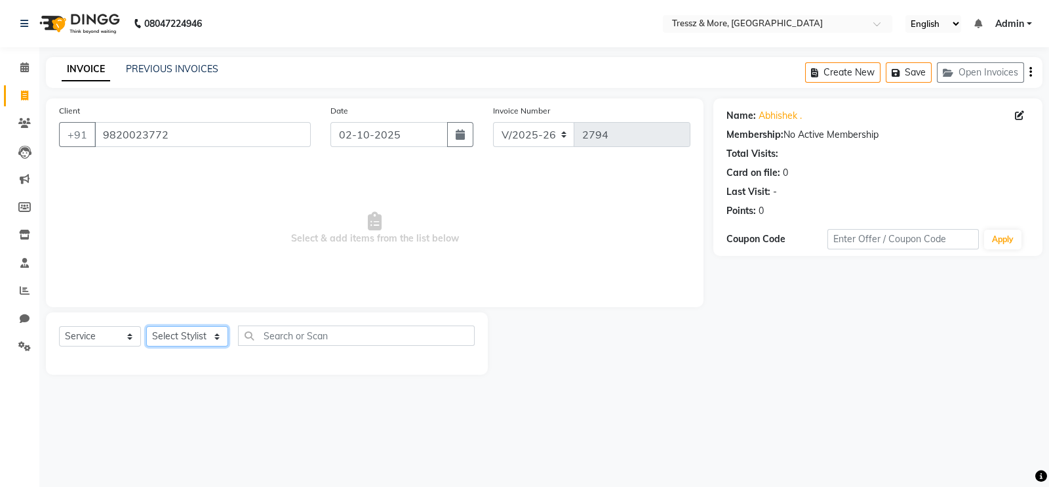
click at [184, 335] on select "Select Stylist [PERSON_NAME] Anas [PERSON_NAME] [PERSON_NAME] [PERSON_NAME] [PE…" at bounding box center [187, 336] width 82 height 20
click at [146, 327] on select "Select Stylist [PERSON_NAME] Anas [PERSON_NAME] [PERSON_NAME] [PERSON_NAME] [PE…" at bounding box center [187, 336] width 82 height 20
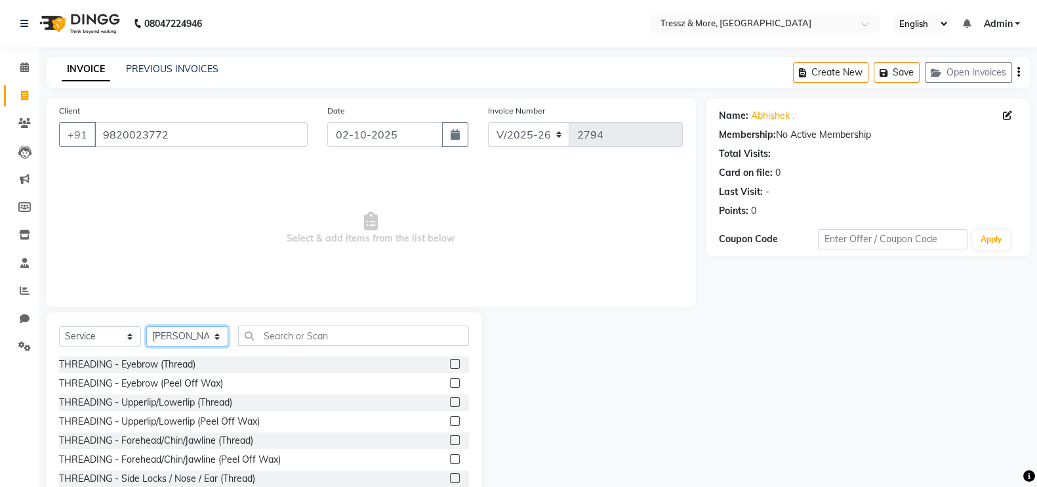
click at [186, 332] on select "Select Stylist [PERSON_NAME] Anas [PERSON_NAME] [PERSON_NAME] [PERSON_NAME] [PE…" at bounding box center [187, 336] width 82 height 20
select select "93444"
click at [146, 327] on select "Select Stylist [PERSON_NAME] Anas [PERSON_NAME] [PERSON_NAME] [PERSON_NAME] [PE…" at bounding box center [187, 336] width 82 height 20
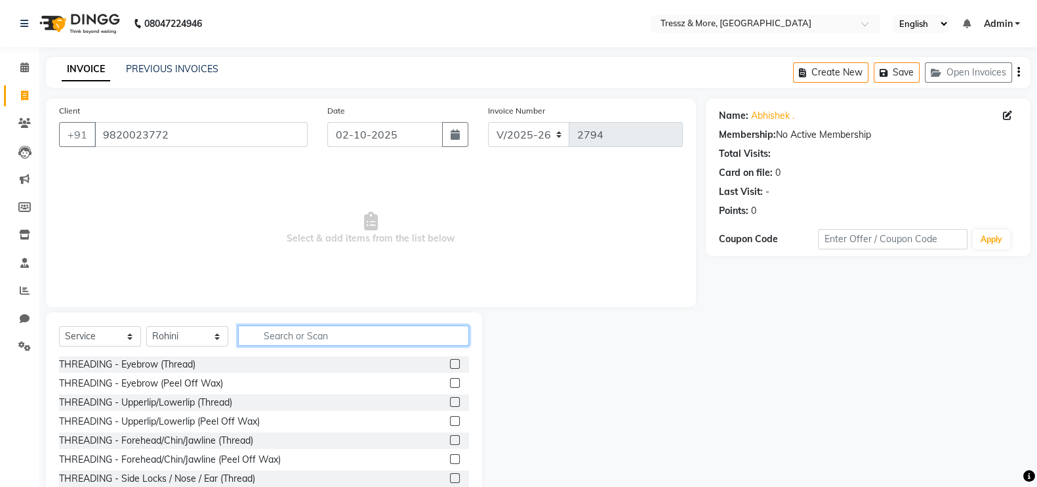
click at [298, 327] on input "text" at bounding box center [353, 335] width 231 height 20
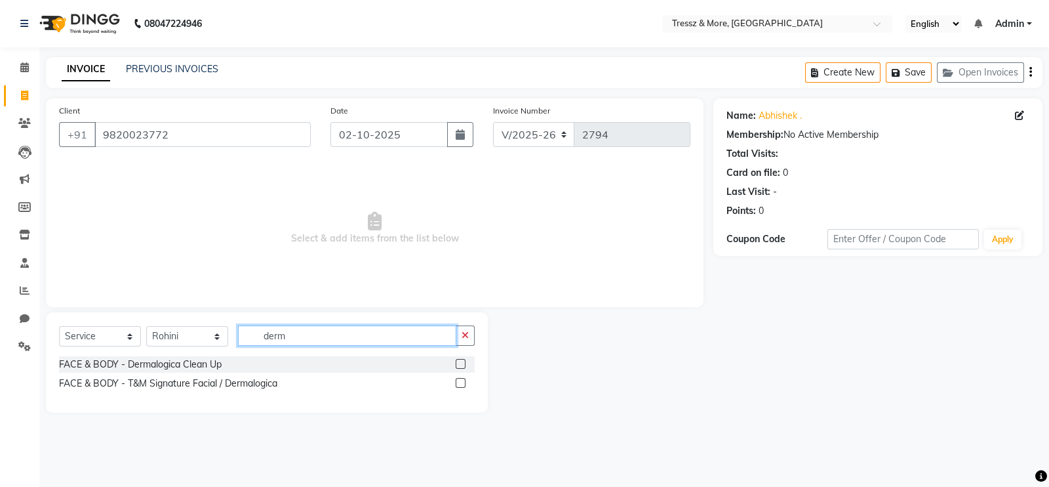
type input "derm"
click at [461, 363] on label at bounding box center [461, 364] width 10 height 10
click at [461, 363] on input "checkbox" at bounding box center [460, 364] width 9 height 9
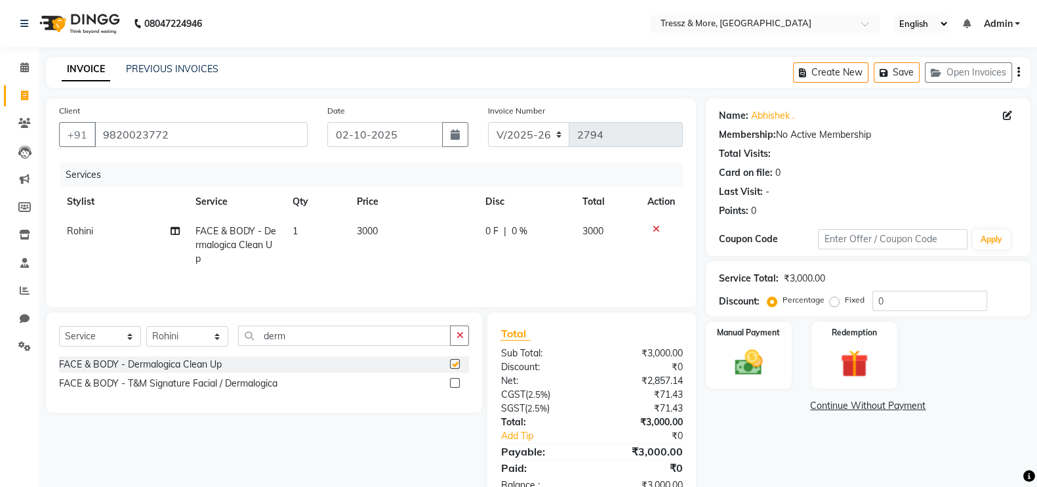
checkbox input "false"
click at [178, 336] on select "Select Stylist [PERSON_NAME] Anas [PERSON_NAME] [PERSON_NAME] [PERSON_NAME] [PE…" at bounding box center [187, 336] width 82 height 20
select select "72131"
click at [146, 329] on select "Select Stylist [PERSON_NAME] Anas [PERSON_NAME] [PERSON_NAME] [PERSON_NAME] [PE…" at bounding box center [187, 336] width 82 height 20
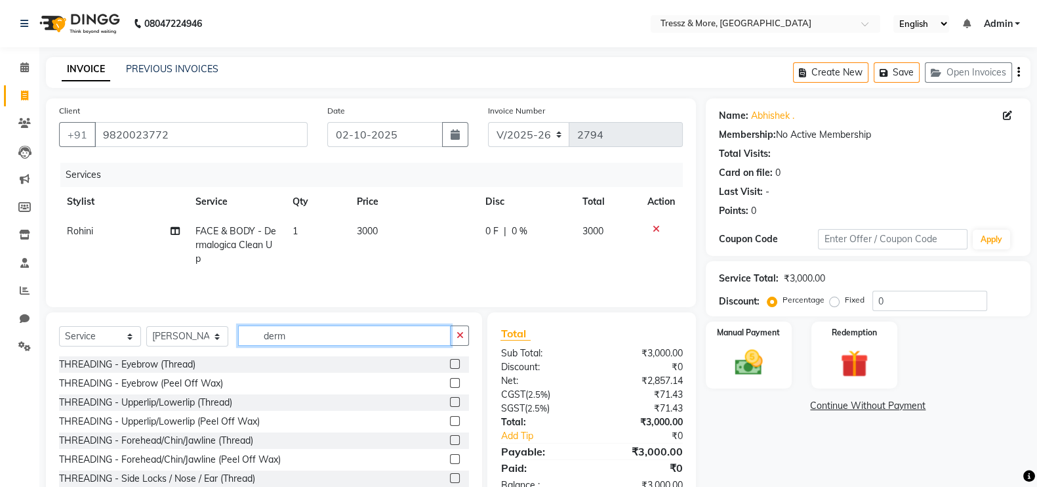
click at [290, 335] on input "derm" at bounding box center [344, 335] width 212 height 20
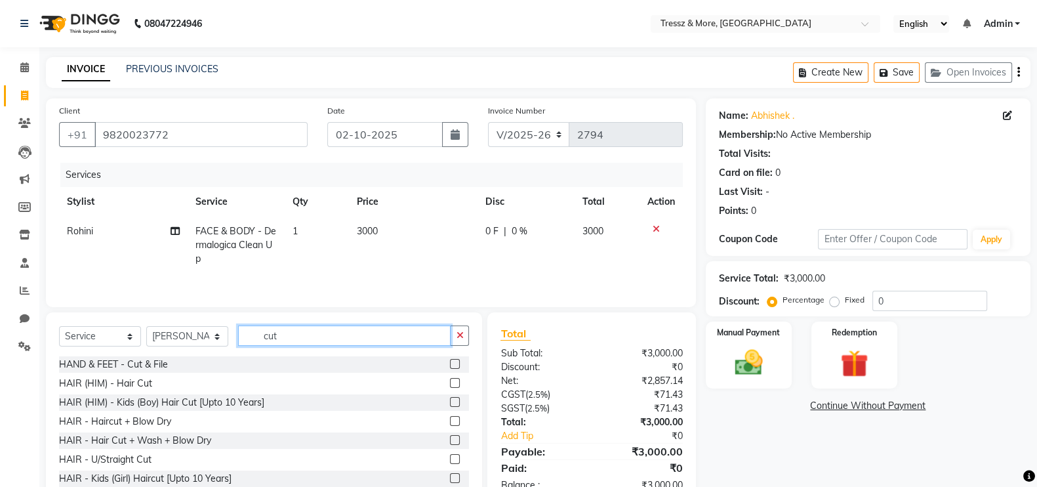
type input "cut"
click at [450, 385] on label at bounding box center [455, 383] width 10 height 10
click at [450, 385] on input "checkbox" at bounding box center [454, 383] width 9 height 9
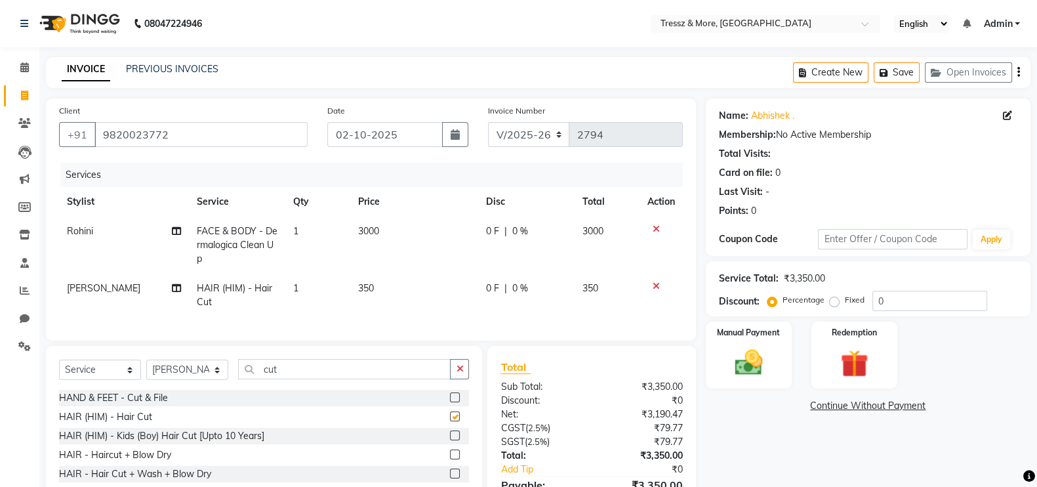
checkbox input "false"
click at [353, 379] on input "cut" at bounding box center [344, 369] width 212 height 20
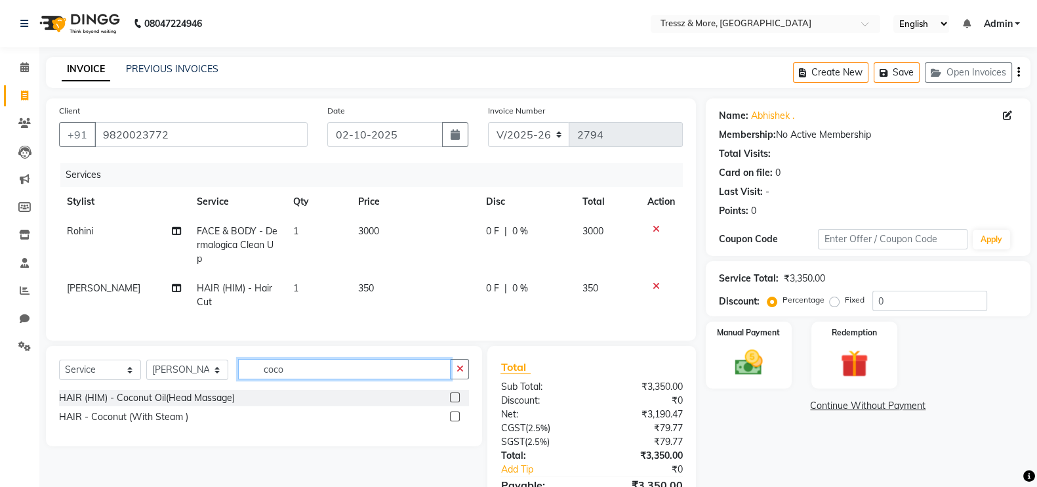
type input "coco"
click at [452, 402] on label at bounding box center [455, 397] width 10 height 10
click at [452, 402] on input "checkbox" at bounding box center [454, 397] width 9 height 9
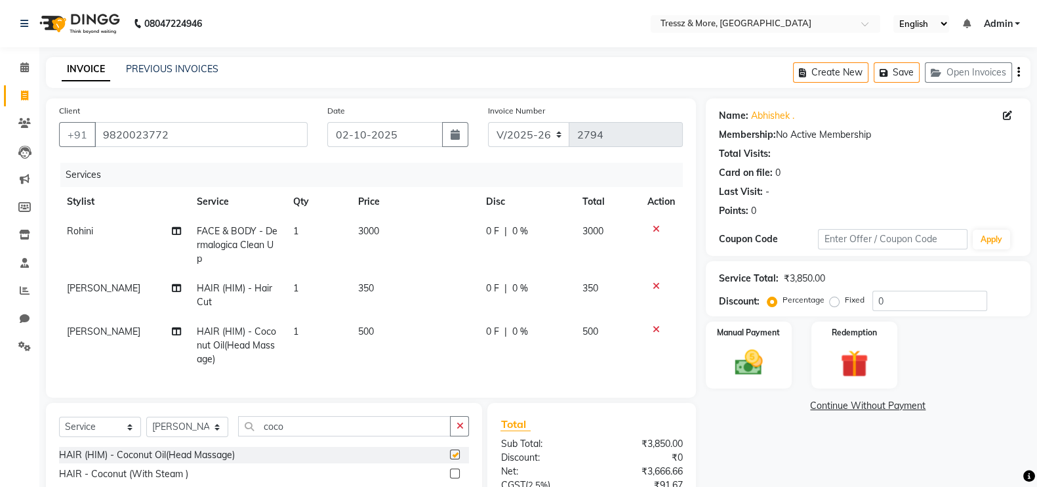
checkbox input "false"
click at [207, 437] on select "Select Stylist [PERSON_NAME] Anas [PERSON_NAME] [PERSON_NAME] [PERSON_NAME] [PE…" at bounding box center [187, 426] width 82 height 20
select select "89349"
click at [146, 429] on select "Select Stylist [PERSON_NAME] Anas [PERSON_NAME] [PERSON_NAME] [PERSON_NAME] [PE…" at bounding box center [187, 426] width 82 height 20
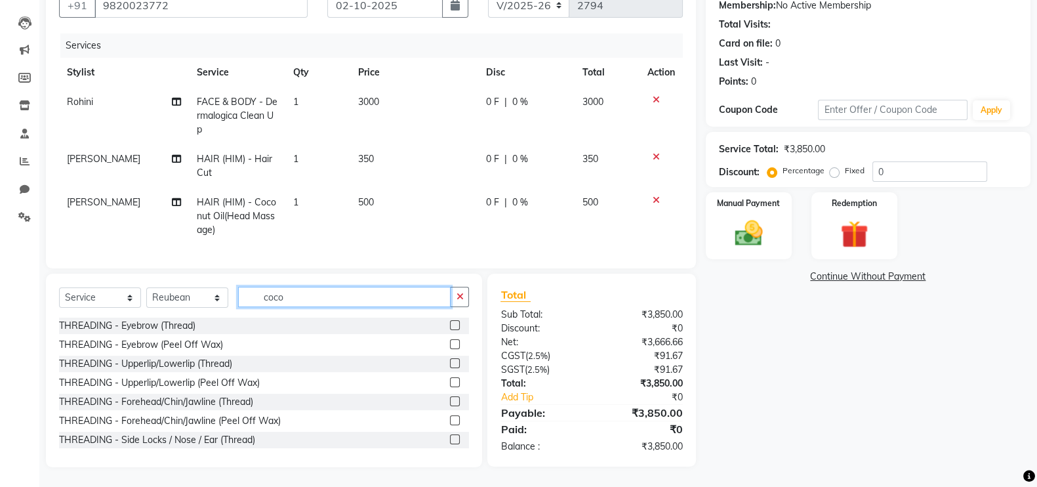
click at [361, 294] on input "coco" at bounding box center [344, 297] width 212 height 20
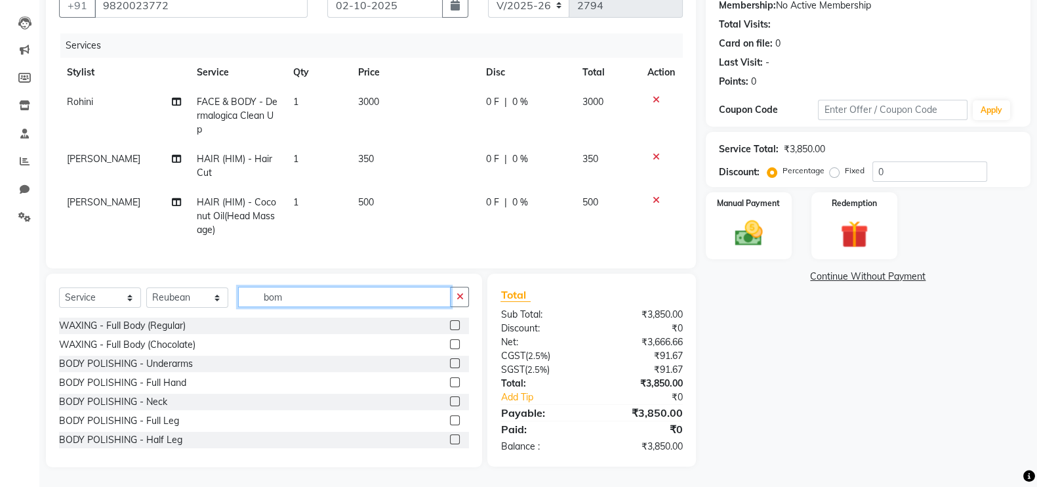
scroll to position [141, 0]
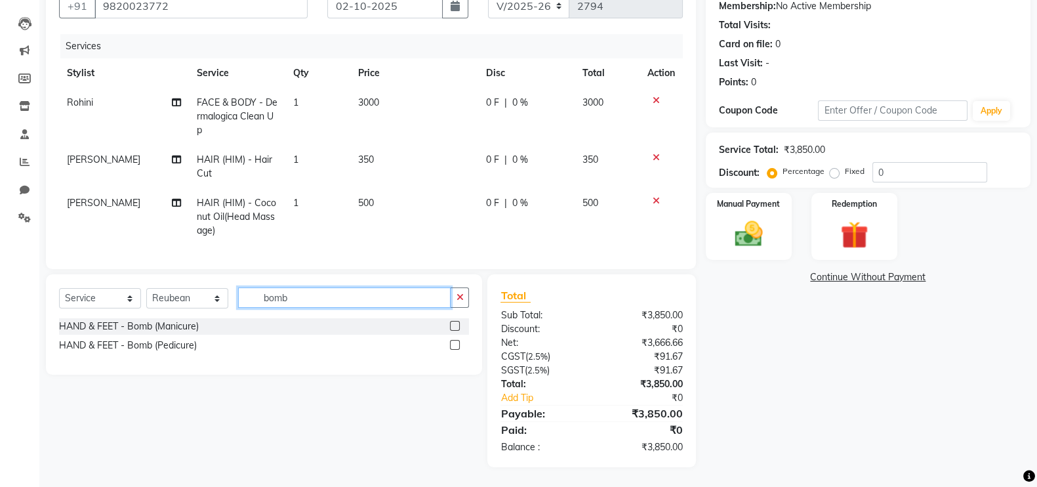
type input "bomb"
click at [456, 340] on label at bounding box center [455, 345] width 10 height 10
click at [456, 341] on input "checkbox" at bounding box center [454, 345] width 9 height 9
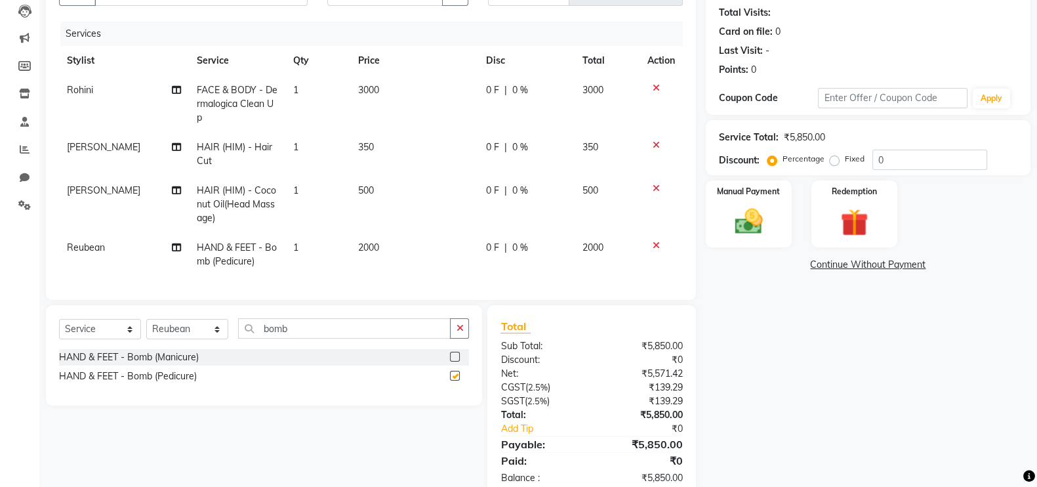
checkbox input "false"
click at [378, 250] on span "2000" at bounding box center [368, 247] width 21 height 12
select select "89349"
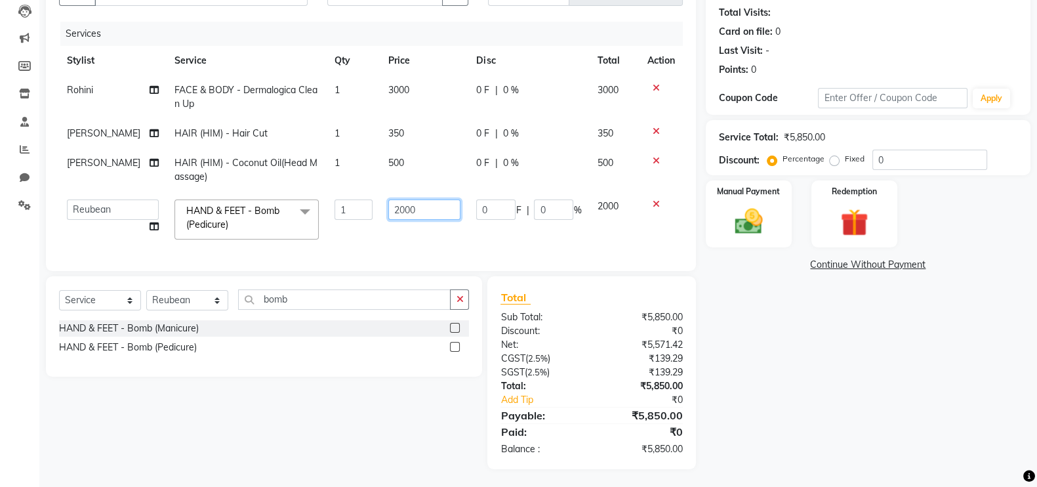
click at [410, 220] on input "2000" at bounding box center [424, 209] width 72 height 20
type input "1800"
click at [413, 247] on td "1800" at bounding box center [424, 219] width 88 height 56
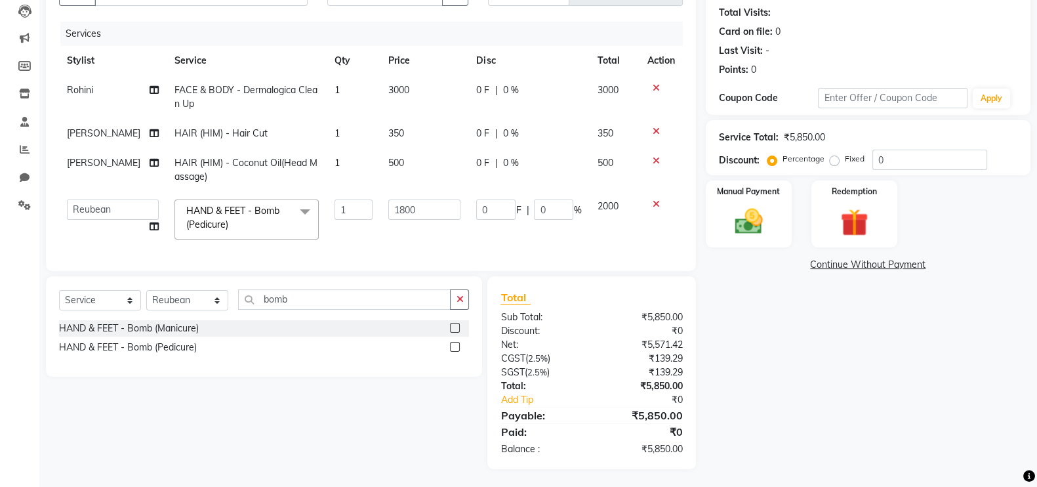
select select "89349"
click at [751, 203] on img at bounding box center [748, 219] width 47 height 33
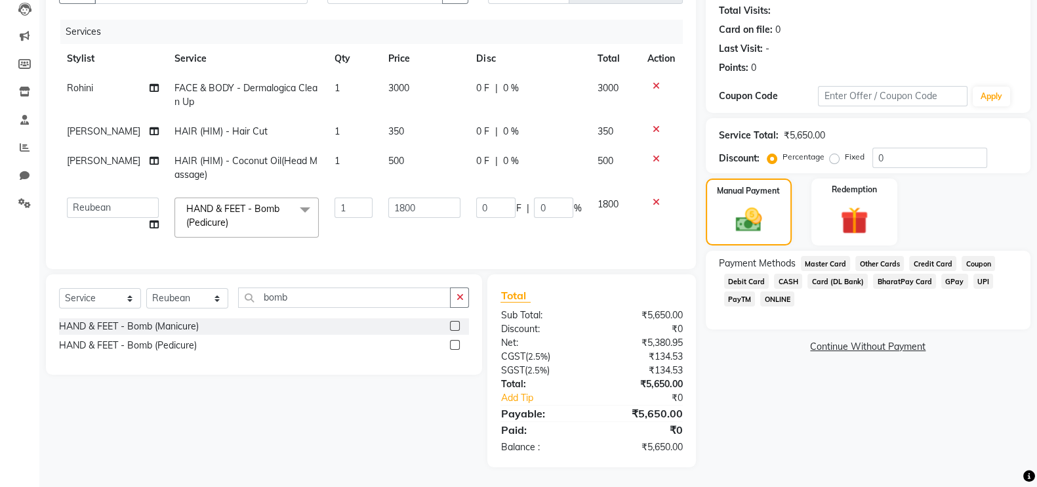
click at [791, 273] on span "CASH" at bounding box center [788, 280] width 28 height 15
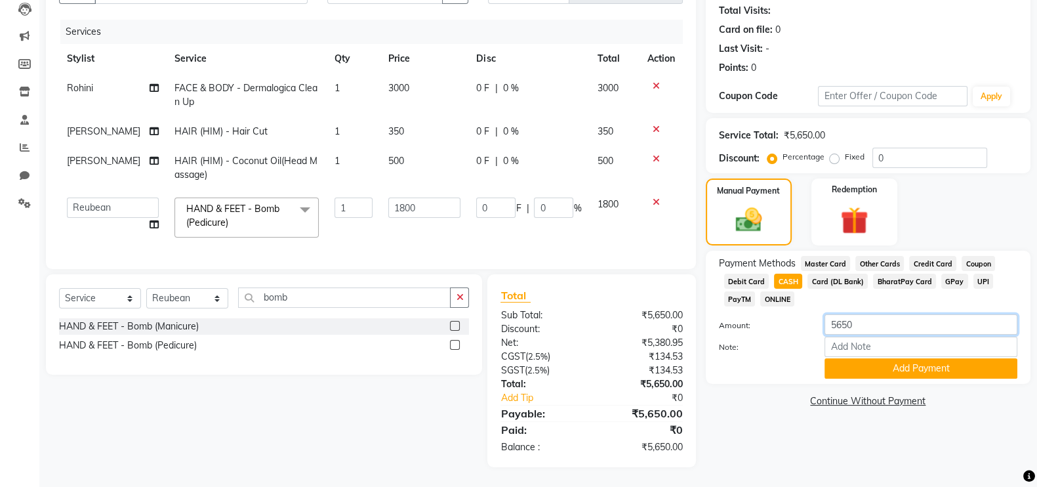
click at [843, 314] on input "5650" at bounding box center [920, 324] width 193 height 20
click at [843, 314] on input "150" at bounding box center [920, 324] width 193 height 20
type input "1500"
click at [852, 358] on button "Add Payment" at bounding box center [920, 368] width 193 height 20
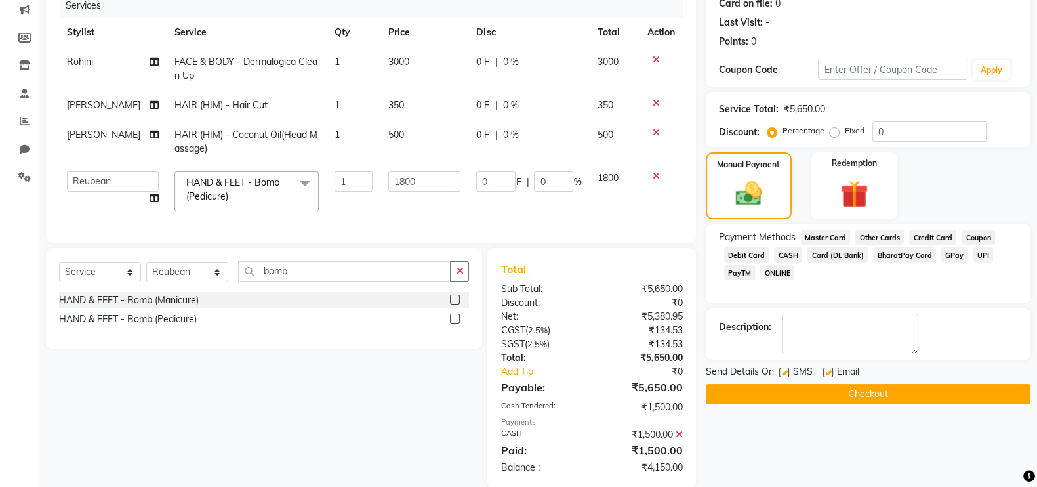
click at [950, 257] on span "GPay" at bounding box center [954, 254] width 27 height 15
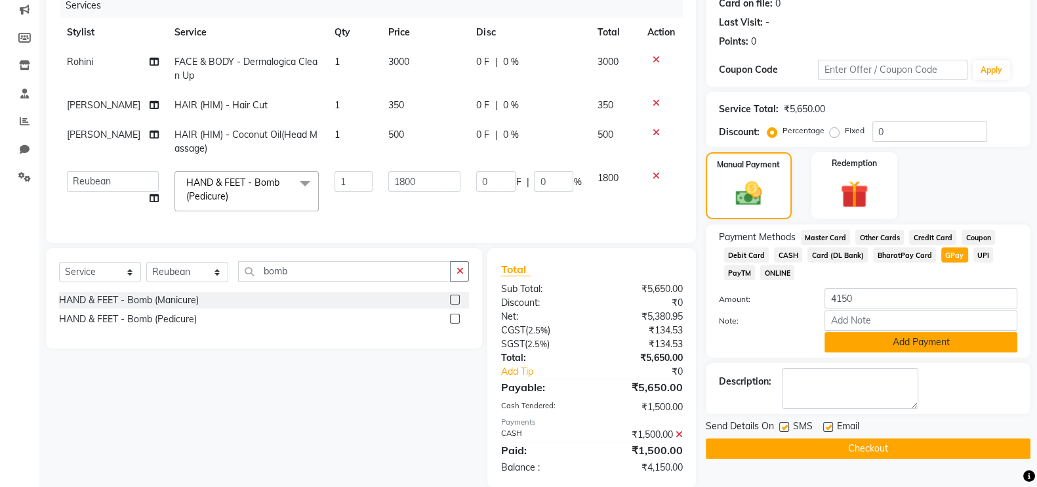
click at [886, 351] on button "Add Payment" at bounding box center [920, 342] width 193 height 20
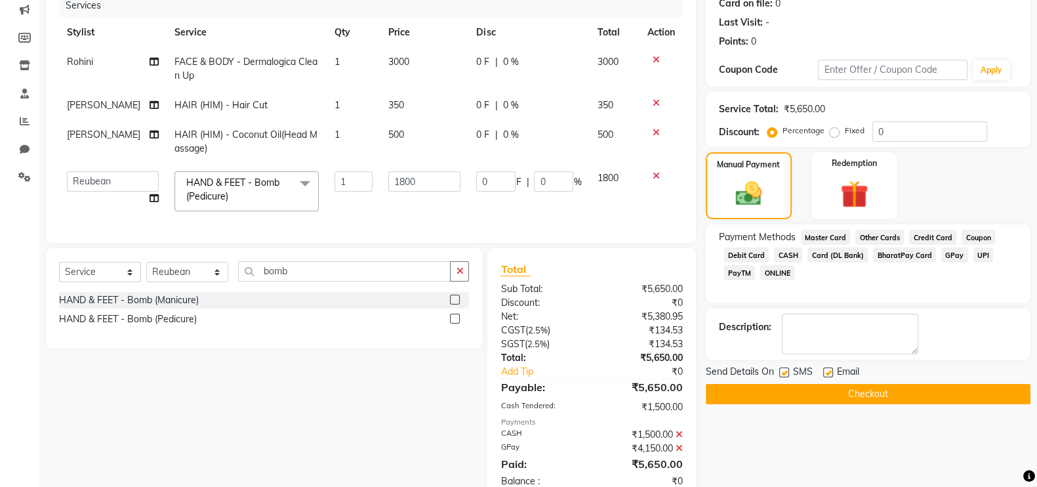
click at [862, 391] on button "Checkout" at bounding box center [868, 394] width 325 height 20
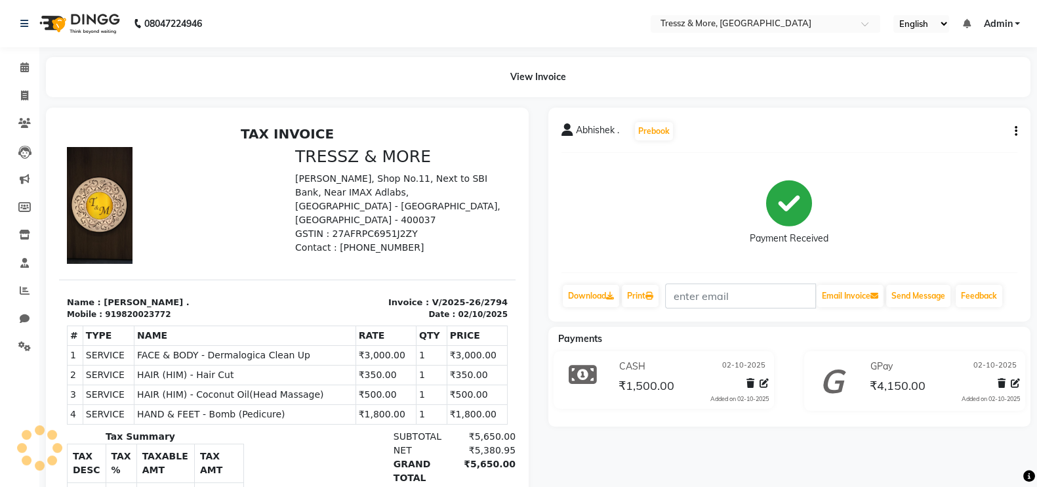
click at [766, 385] on icon at bounding box center [763, 382] width 9 height 9
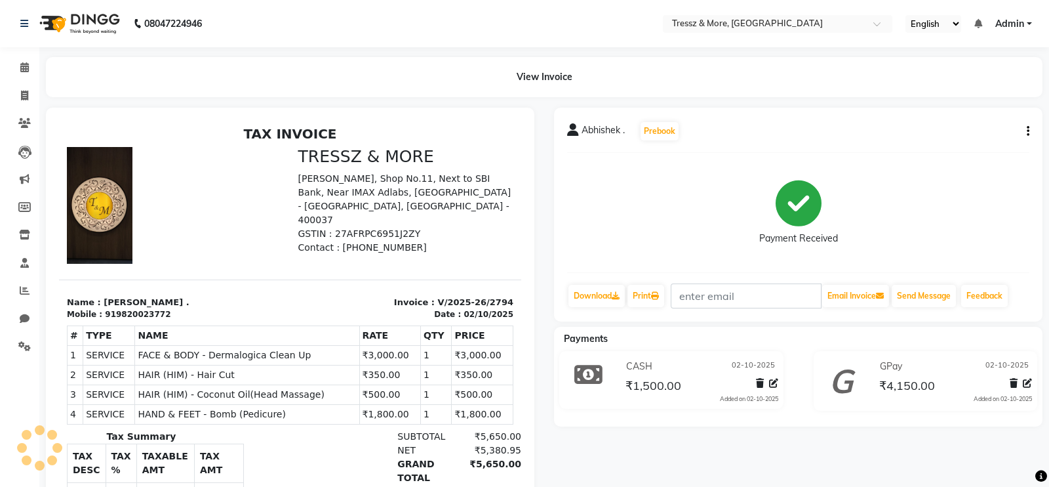
select select "1"
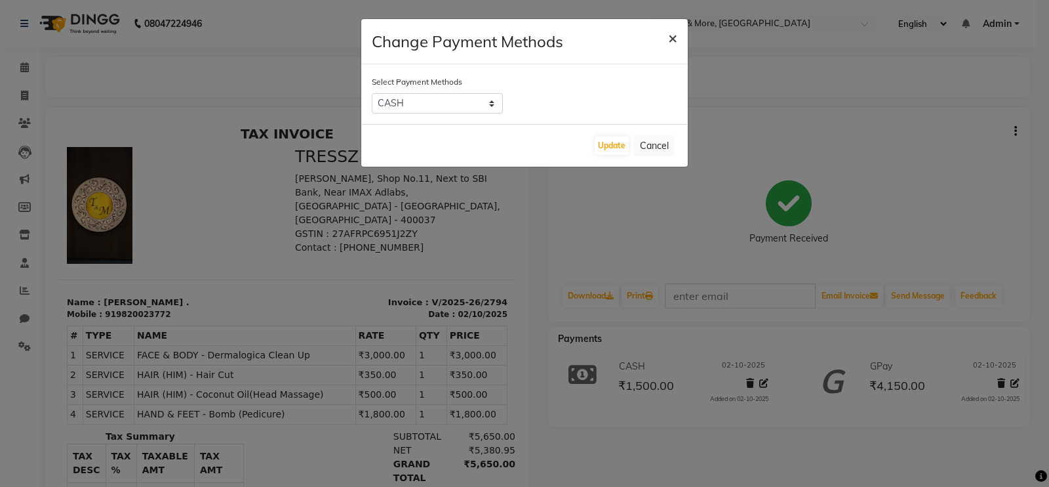
click at [673, 36] on span "×" at bounding box center [672, 38] width 9 height 20
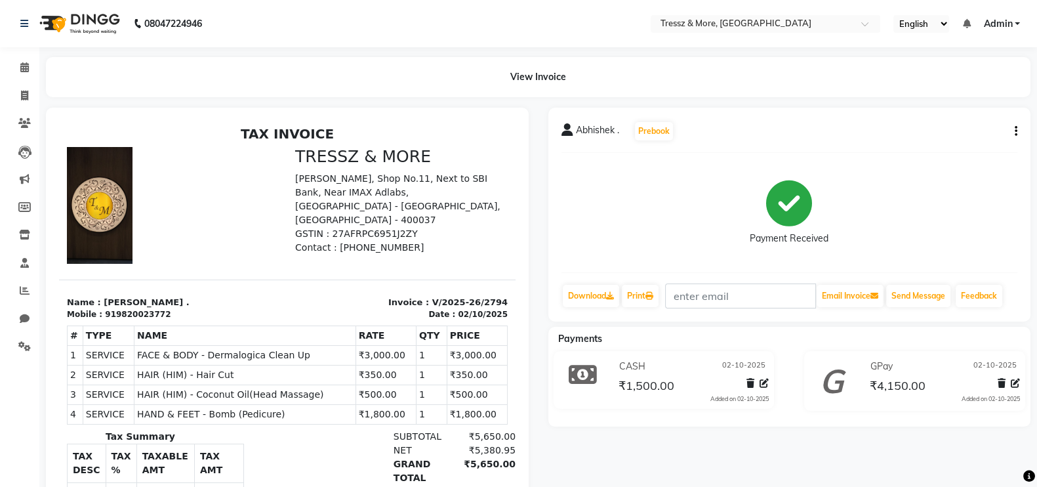
click at [1018, 132] on div "Abhishek . Prebook Payment Received Download Print Email Invoice Send Message F…" at bounding box center [789, 215] width 483 height 214
click at [1014, 131] on icon "button" at bounding box center [1015, 131] width 3 height 1
click at [947, 149] on div "Edit Invoice" at bounding box center [950, 147] width 90 height 16
select select "service"
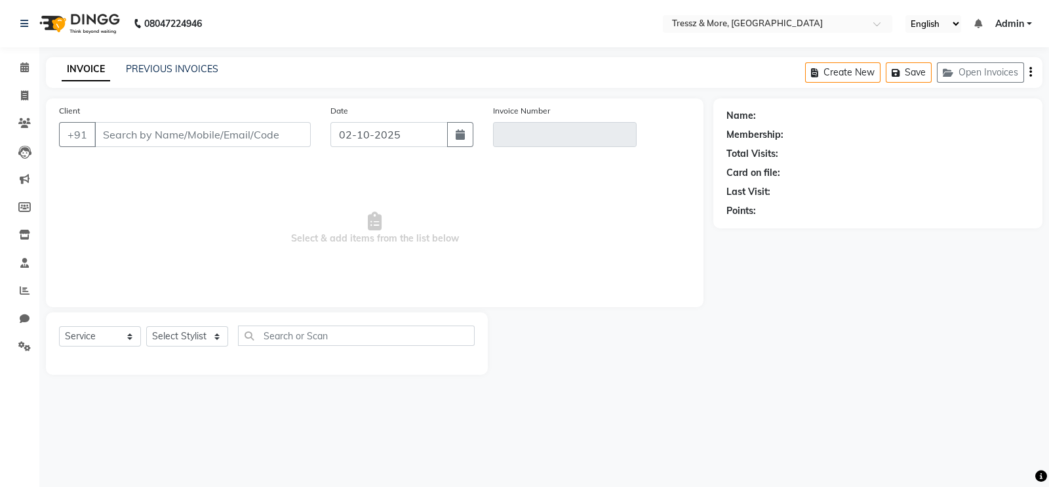
type input "9820023772"
type input "V/2025-26/2794"
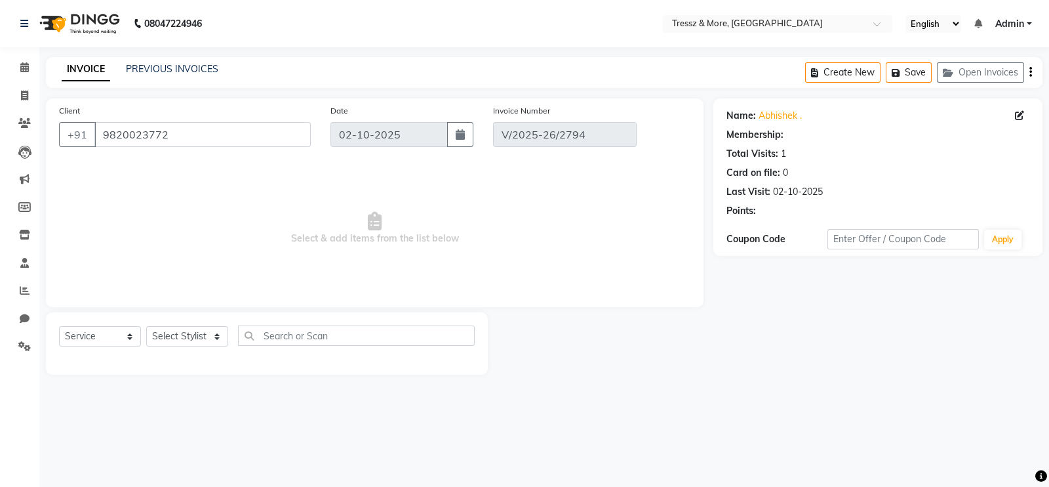
select select "select"
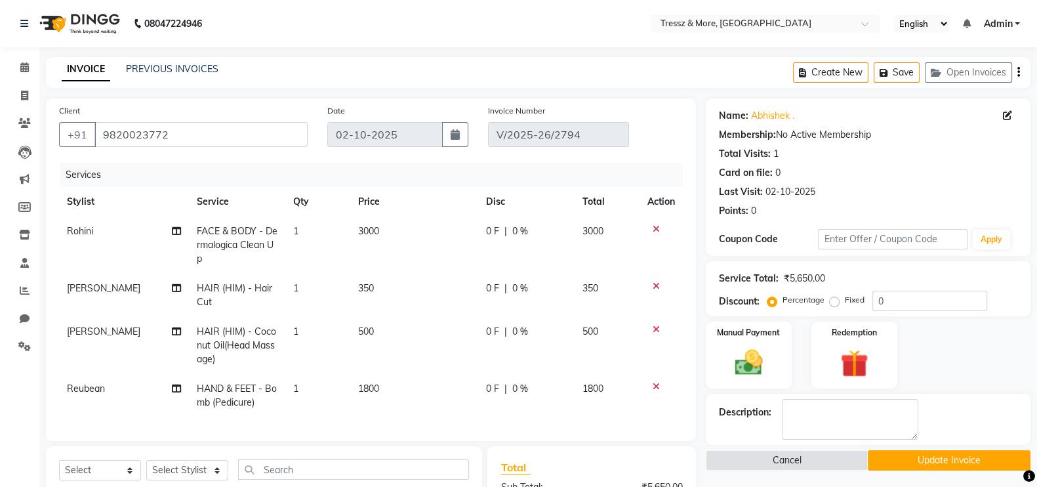
click at [368, 393] on span "1800" at bounding box center [368, 388] width 21 height 12
select select "89349"
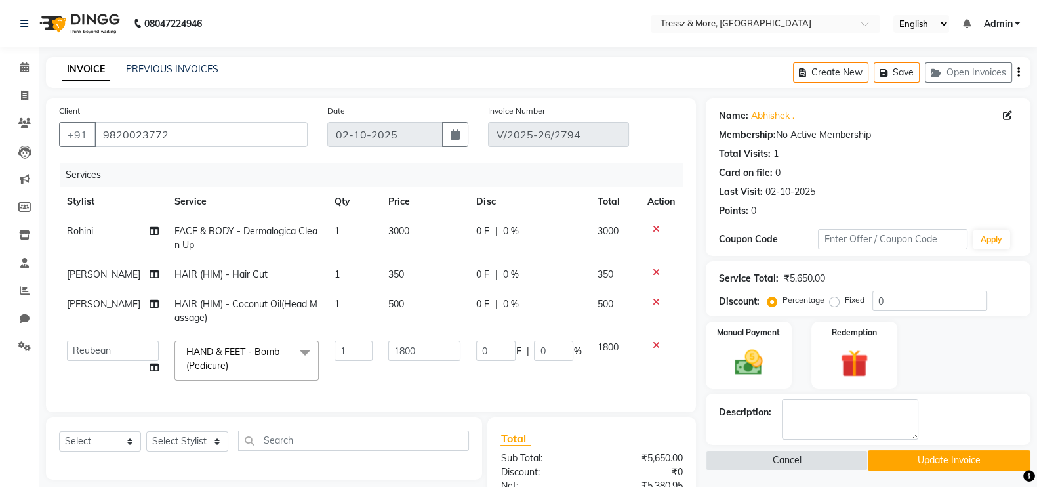
scroll to position [229, 0]
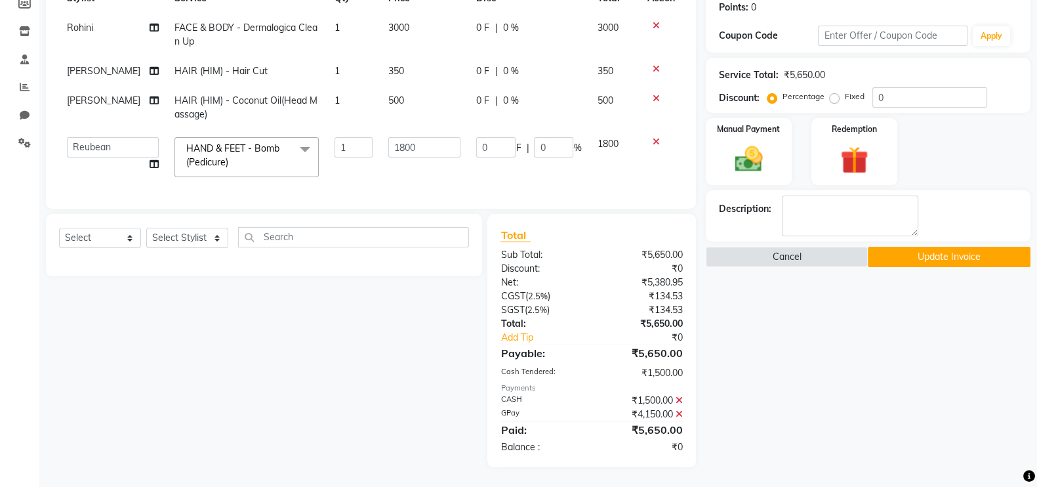
click at [679, 399] on icon at bounding box center [678, 399] width 7 height 9
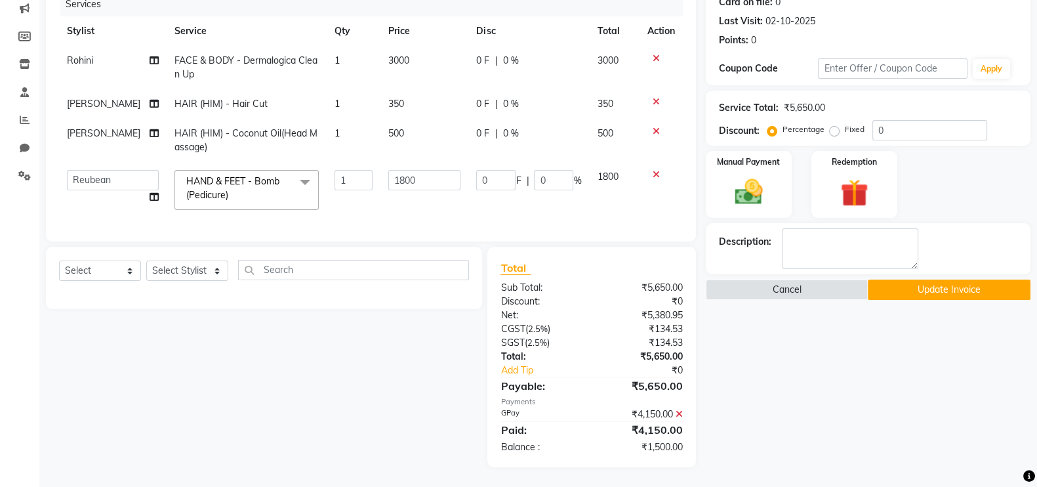
click at [679, 413] on icon at bounding box center [678, 413] width 7 height 9
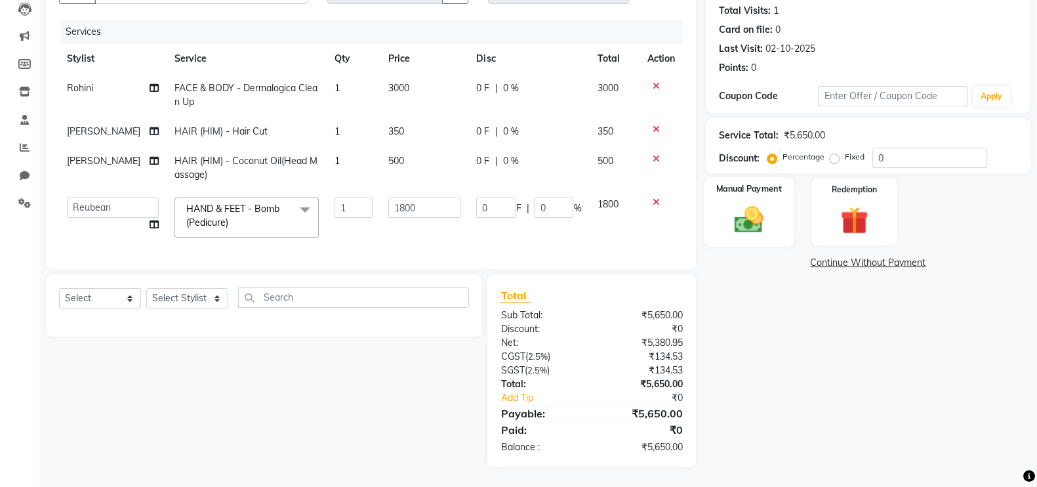
click at [764, 203] on img at bounding box center [748, 219] width 47 height 33
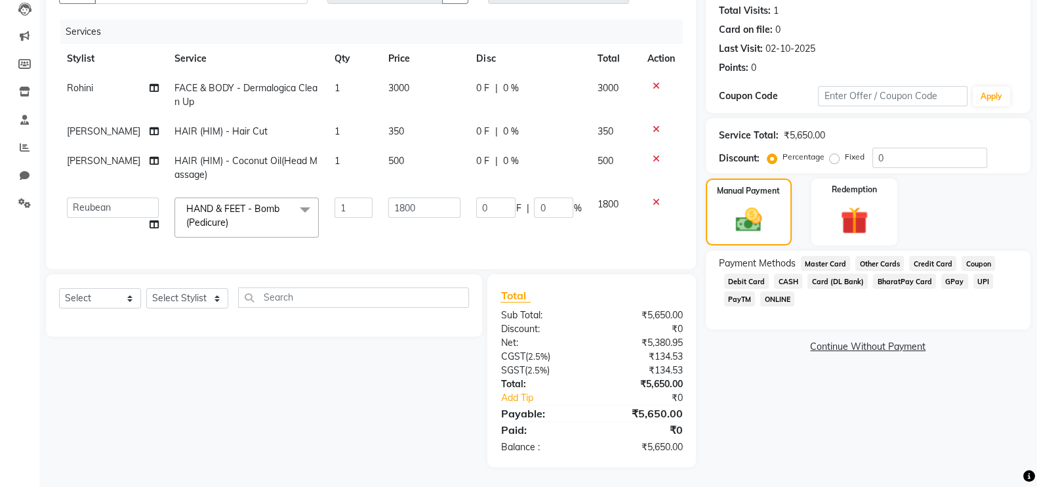
click at [780, 273] on span "CASH" at bounding box center [788, 280] width 28 height 15
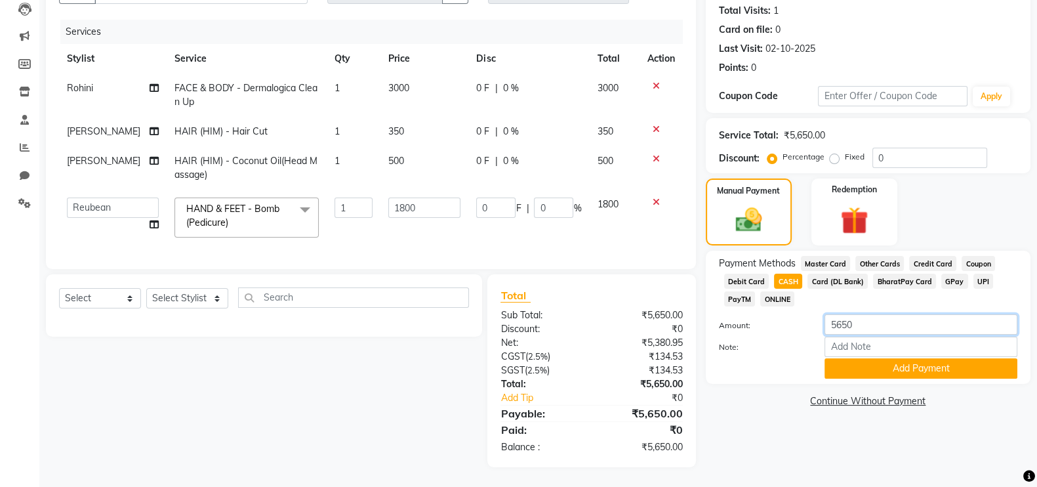
click at [848, 314] on input "5650" at bounding box center [920, 324] width 193 height 20
type input "1250"
click at [856, 358] on button "Add Payment" at bounding box center [920, 368] width 193 height 20
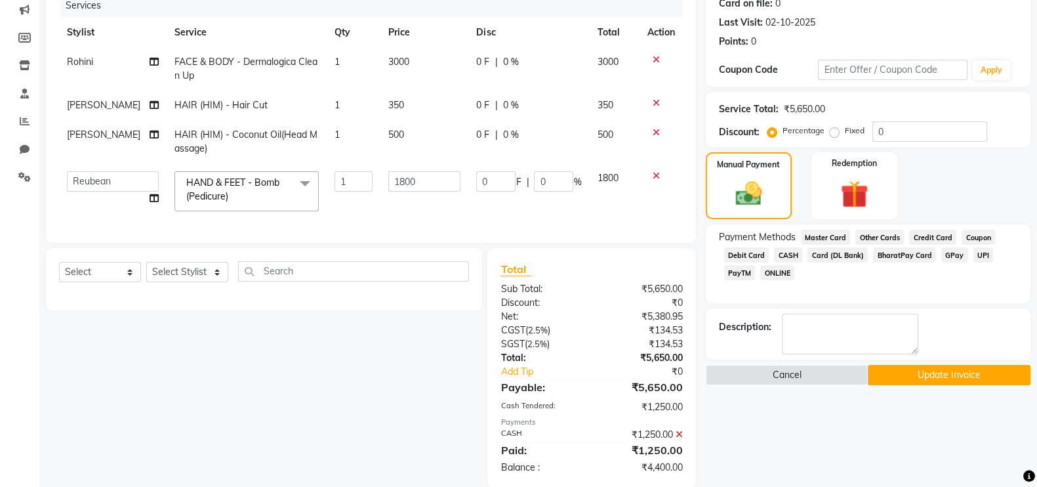
click at [949, 253] on span "GPay" at bounding box center [954, 254] width 27 height 15
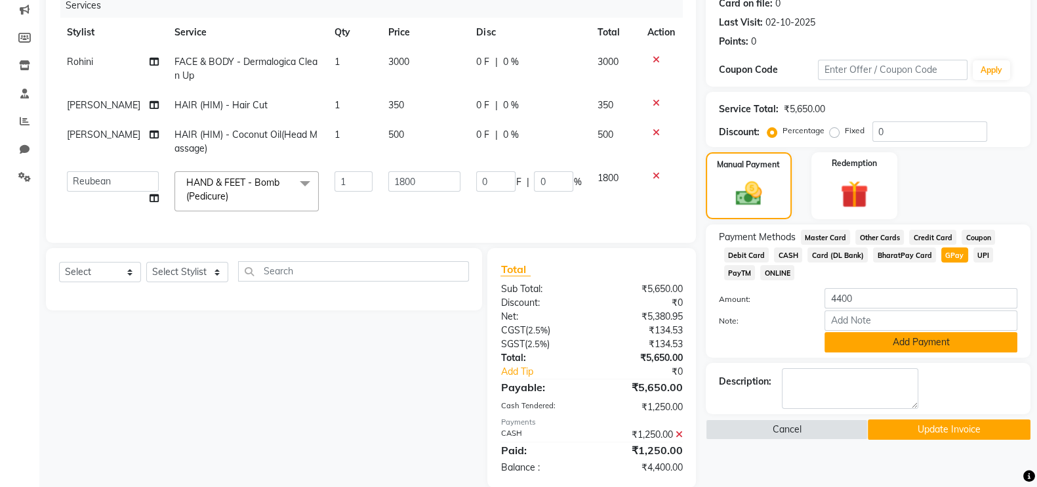
click at [900, 343] on button "Add Payment" at bounding box center [920, 342] width 193 height 20
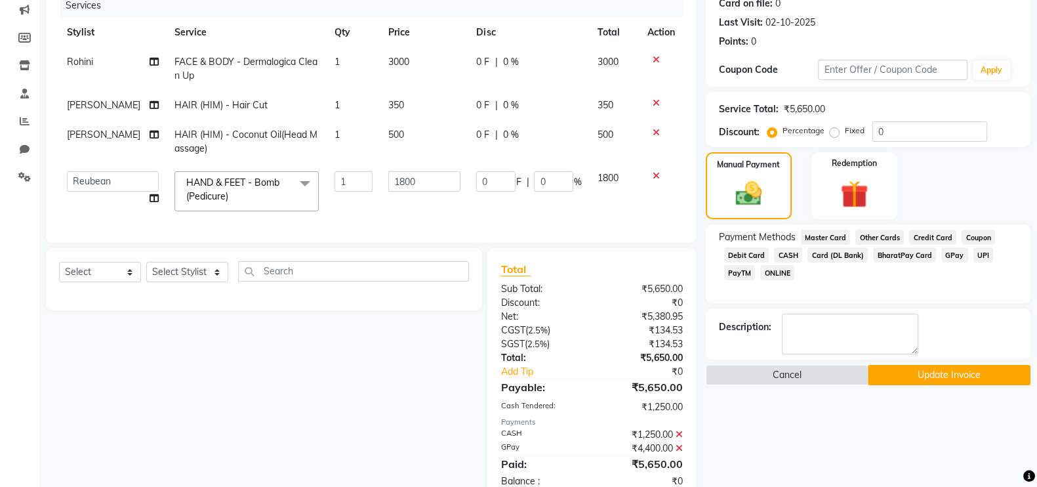
click at [420, 219] on td "1800" at bounding box center [424, 191] width 88 height 56
click at [399, 210] on td "1800" at bounding box center [424, 191] width 88 height 56
click at [199, 292] on div "Select Service Product Membership Package Voucher Prepaid Gift Card Select Styl…" at bounding box center [264, 276] width 410 height 31
click at [127, 282] on select "Select Service Product Membership Package Voucher Prepaid Gift Card" at bounding box center [100, 272] width 82 height 20
select select "service"
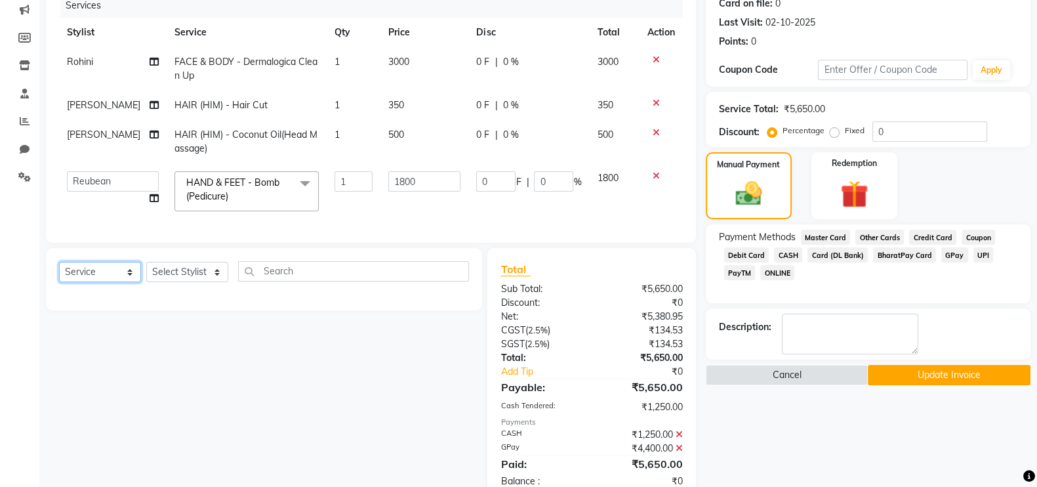
click at [59, 282] on select "Select Service Product Membership Package Voucher Prepaid Gift Card" at bounding box center [100, 272] width 82 height 20
click at [195, 282] on select "Select Stylist [PERSON_NAME] Anas [PERSON_NAME] [PERSON_NAME] [PERSON_NAME] [PE…" at bounding box center [187, 272] width 82 height 20
select select "89349"
click at [146, 282] on select "Select Stylist [PERSON_NAME] Anas [PERSON_NAME] [PERSON_NAME] [PERSON_NAME] [PE…" at bounding box center [187, 272] width 82 height 20
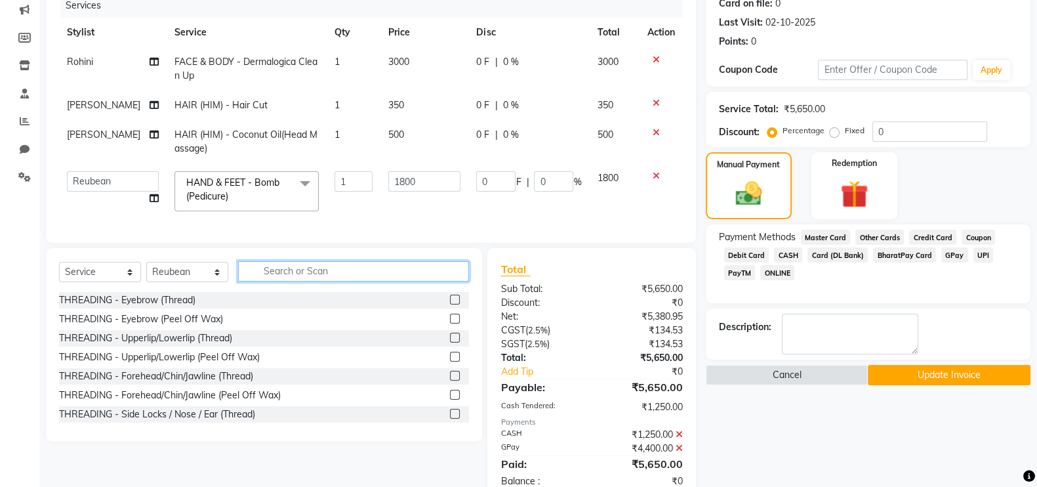
click at [293, 281] on input "text" at bounding box center [353, 271] width 231 height 20
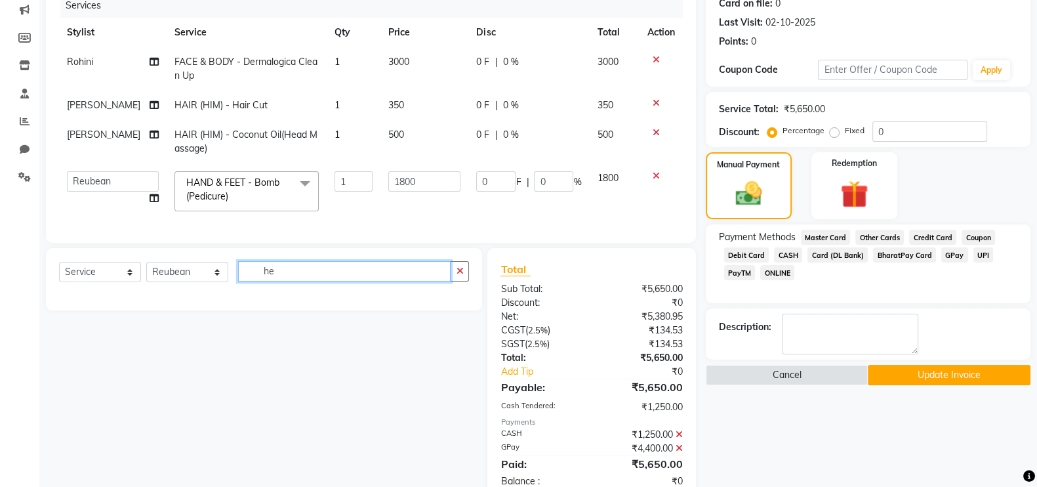
type input "h"
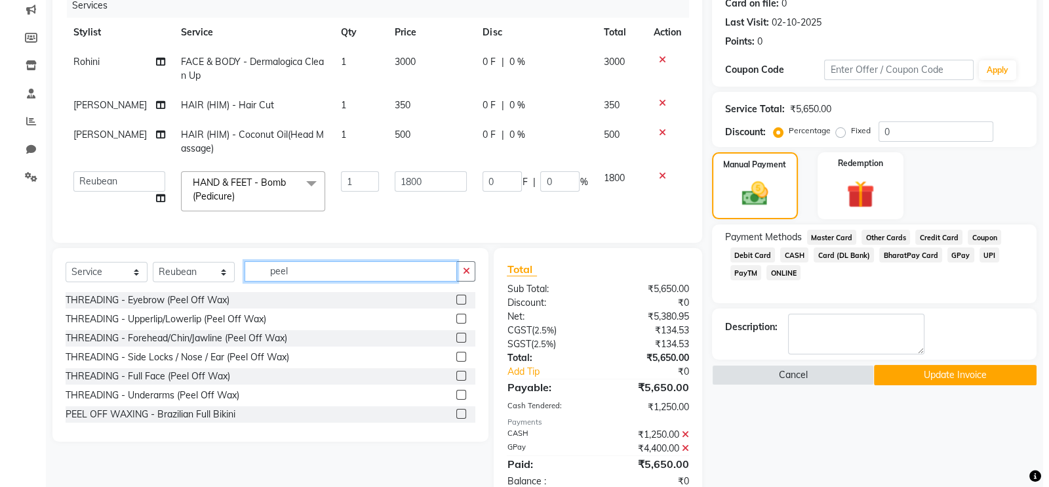
scroll to position [20, 0]
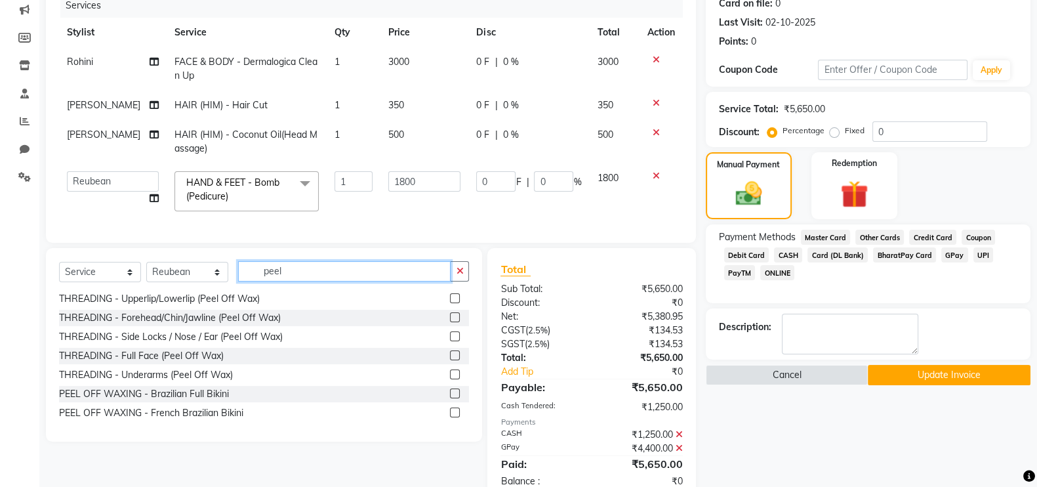
click at [306, 281] on input "peel" at bounding box center [344, 271] width 212 height 20
type input "peel"
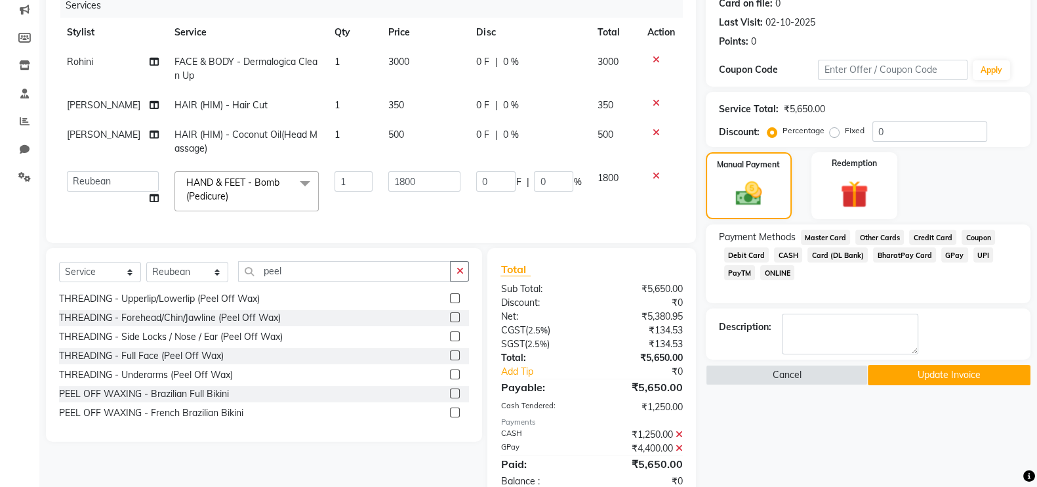
click at [414, 219] on td "1800" at bounding box center [424, 191] width 88 height 56
click at [401, 191] on input "1800" at bounding box center [424, 181] width 72 height 20
type input "2300"
click at [399, 229] on div "Services Stylist Service Qty Price Disc Total Action Rohini FACE & BODY - Derma…" at bounding box center [371, 111] width 624 height 236
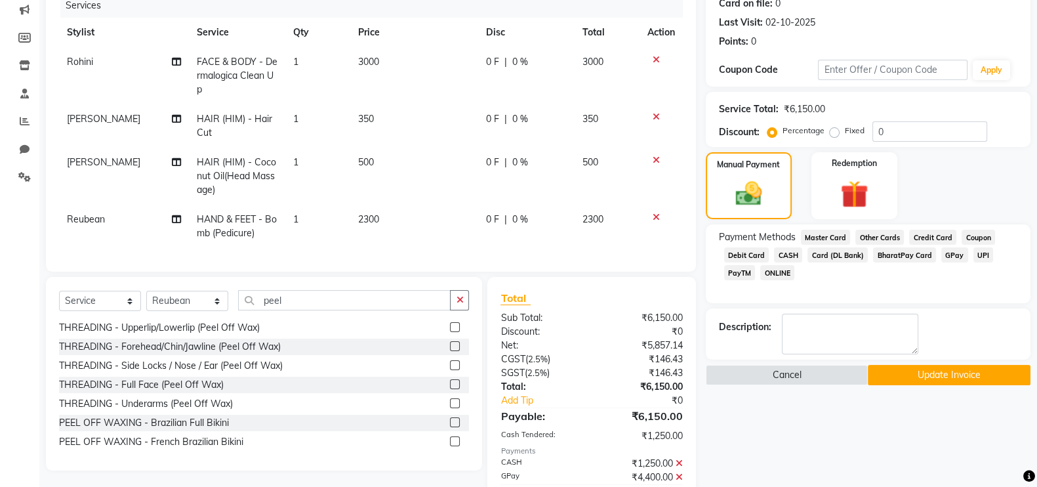
click at [972, 375] on button "Update Invoice" at bounding box center [948, 375] width 163 height 20
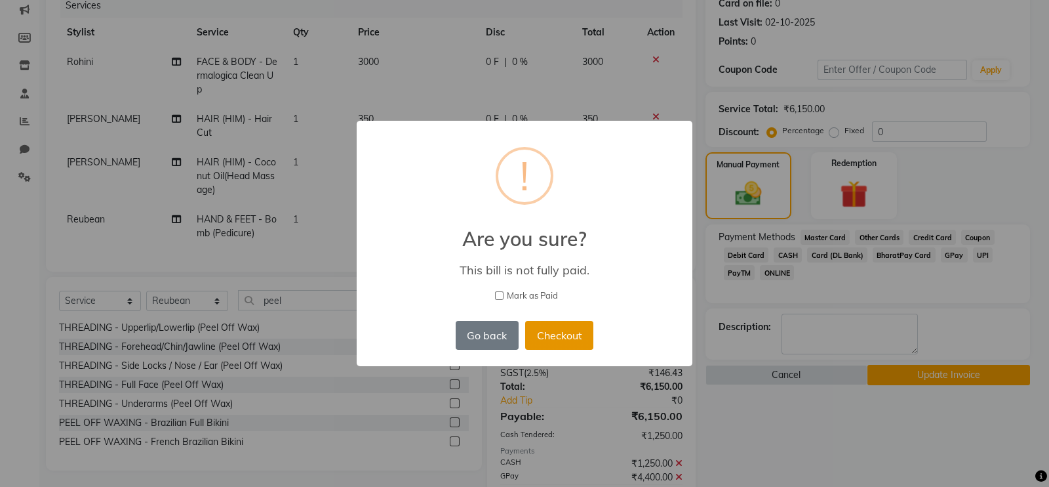
click at [558, 334] on button "Checkout" at bounding box center [559, 335] width 68 height 29
